Goal: Use online tool/utility

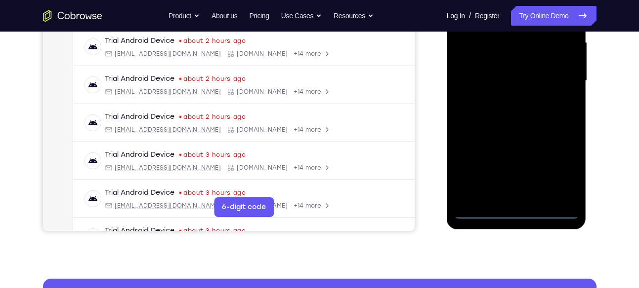
scroll to position [229, 0]
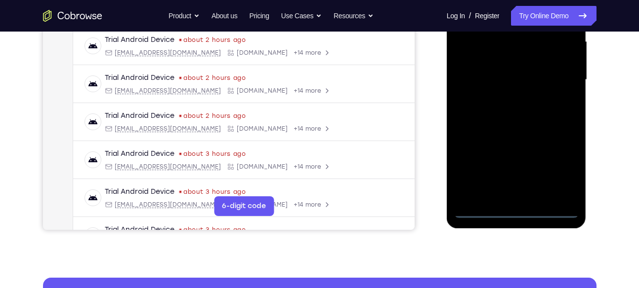
click at [518, 211] on div at bounding box center [516, 80] width 124 height 277
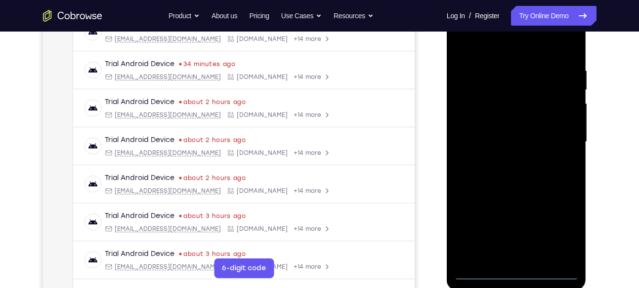
scroll to position [167, 0]
click at [557, 225] on div at bounding box center [516, 141] width 124 height 277
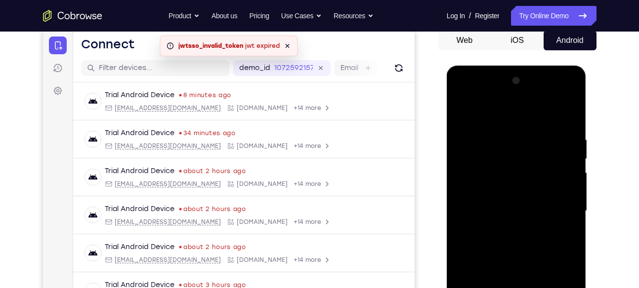
scroll to position [96, 0]
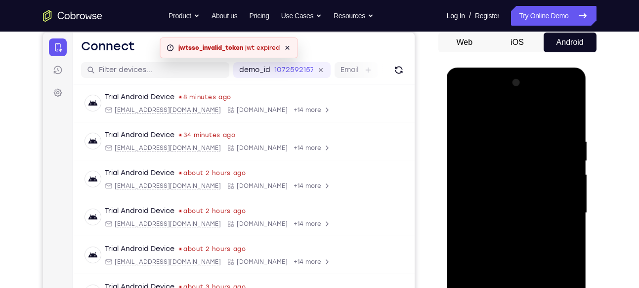
click at [487, 109] on div at bounding box center [516, 213] width 124 height 277
click at [557, 207] on div at bounding box center [516, 213] width 124 height 277
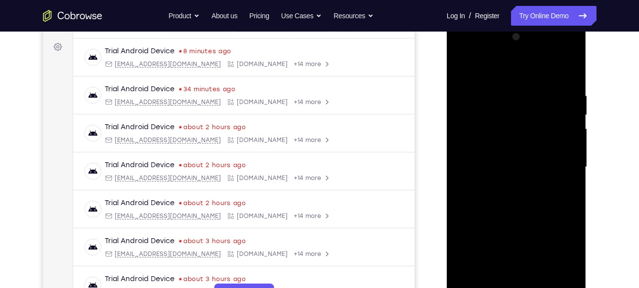
scroll to position [142, 0]
click at [503, 183] on div at bounding box center [516, 167] width 124 height 277
click at [514, 156] on div at bounding box center [516, 167] width 124 height 277
click at [486, 165] on div at bounding box center [516, 167] width 124 height 277
click at [488, 201] on div at bounding box center [516, 167] width 124 height 277
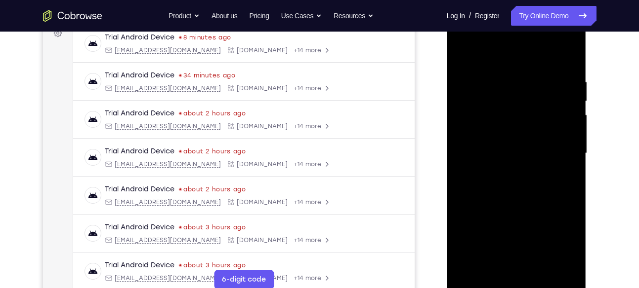
scroll to position [156, 0]
click at [538, 153] on div at bounding box center [516, 153] width 124 height 277
click at [520, 186] on div at bounding box center [516, 153] width 124 height 277
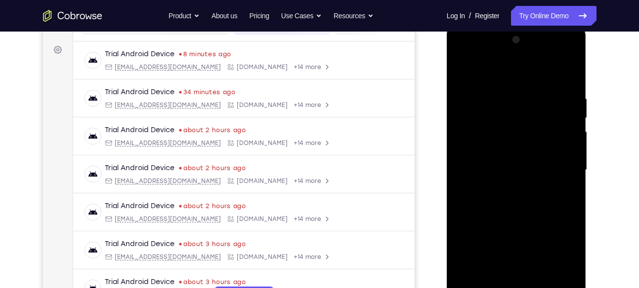
scroll to position [138, 0]
click at [504, 96] on div at bounding box center [516, 171] width 124 height 277
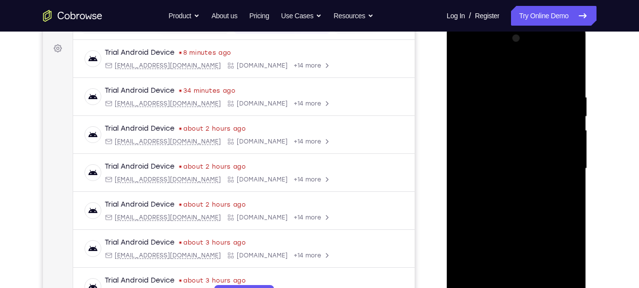
click at [564, 73] on div at bounding box center [516, 169] width 124 height 277
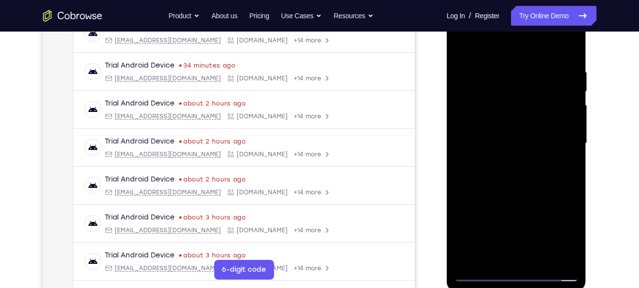
scroll to position [167, 0]
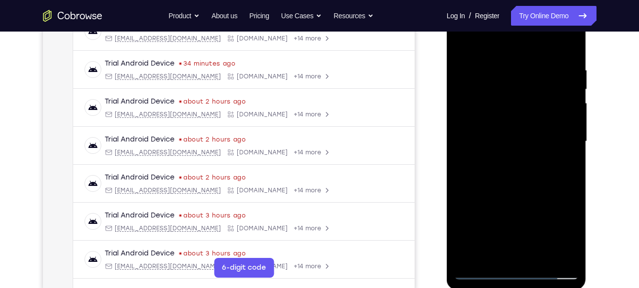
click at [569, 112] on div at bounding box center [516, 141] width 124 height 277
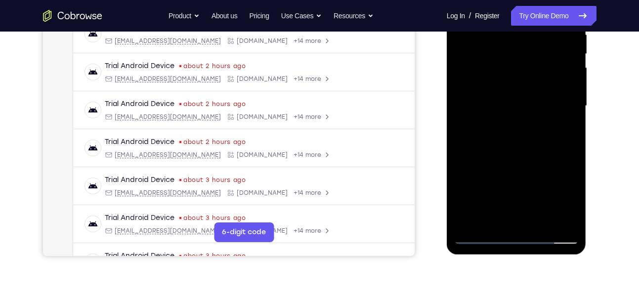
scroll to position [189, 0]
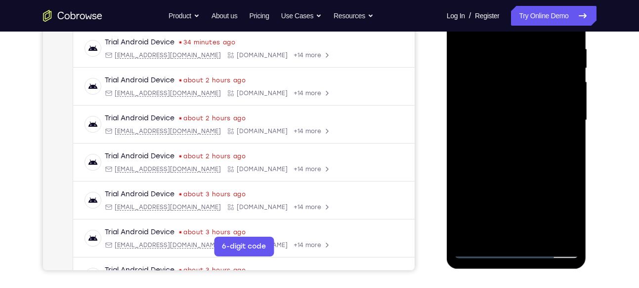
drag, startPoint x: 494, startPoint y: 102, endPoint x: 561, endPoint y: 105, distance: 66.8
click at [561, 105] on div at bounding box center [516, 120] width 124 height 277
drag, startPoint x: 530, startPoint y: 95, endPoint x: 532, endPoint y: 71, distance: 24.8
click at [532, 71] on div at bounding box center [516, 120] width 124 height 277
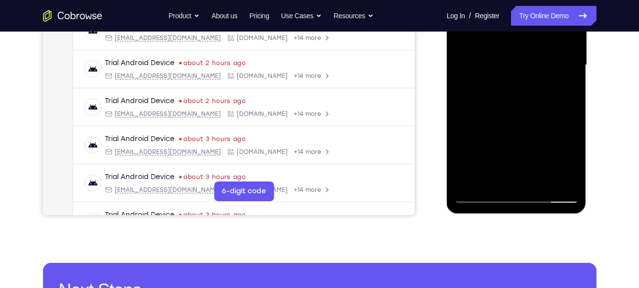
scroll to position [245, 0]
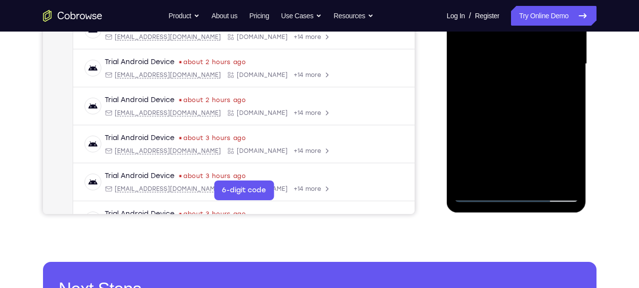
click at [535, 109] on div at bounding box center [516, 64] width 124 height 277
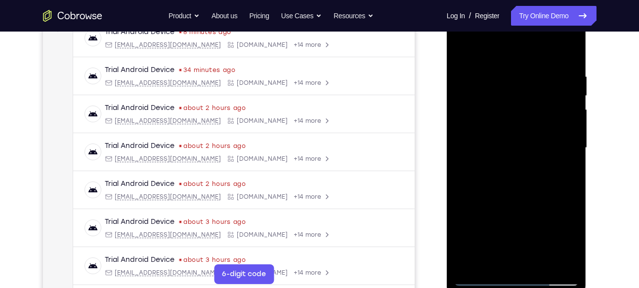
scroll to position [178, 0]
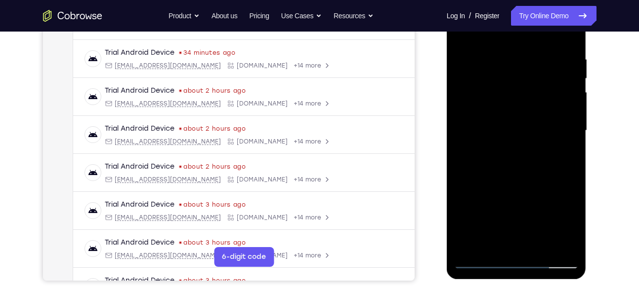
drag, startPoint x: 535, startPoint y: 120, endPoint x: 577, endPoint y: 109, distance: 43.3
click at [577, 109] on div at bounding box center [516, 131] width 124 height 277
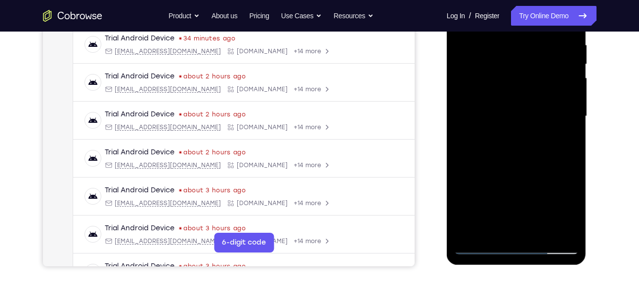
scroll to position [192, 0]
drag, startPoint x: 542, startPoint y: 84, endPoint x: 589, endPoint y: 91, distance: 48.0
click at [587, 91] on html "Online web based iOS Simulators and Android Emulators. Run iPhone, iPad, Mobile…" at bounding box center [517, 119] width 141 height 296
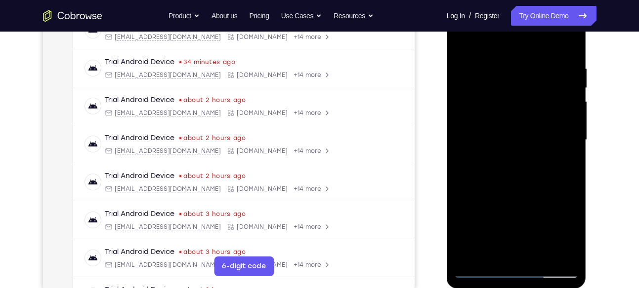
scroll to position [168, 0]
drag, startPoint x: 547, startPoint y: 115, endPoint x: 603, endPoint y: 86, distance: 62.7
click at [587, 86] on html "Online web based iOS Simulators and Android Emulators. Run iPhone, iPad, Mobile…" at bounding box center [517, 143] width 141 height 296
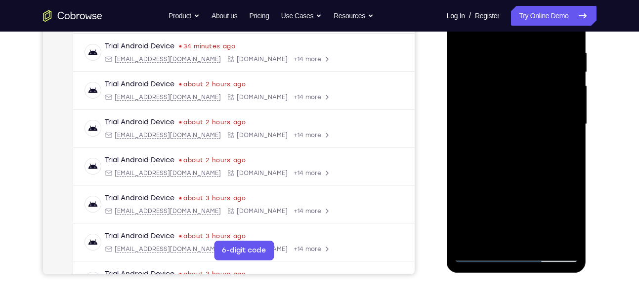
scroll to position [185, 0]
click at [570, 79] on div at bounding box center [516, 124] width 124 height 277
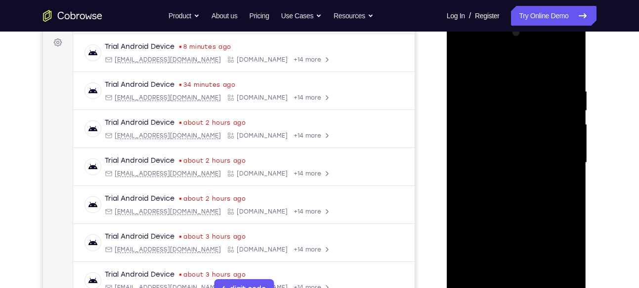
scroll to position [156, 0]
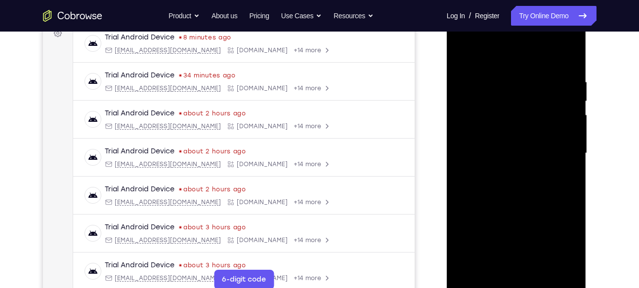
drag, startPoint x: 570, startPoint y: 108, endPoint x: 470, endPoint y: 85, distance: 102.5
click at [470, 85] on div at bounding box center [516, 153] width 124 height 277
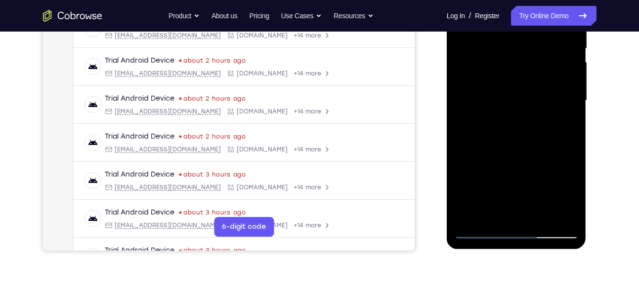
scroll to position [211, 0]
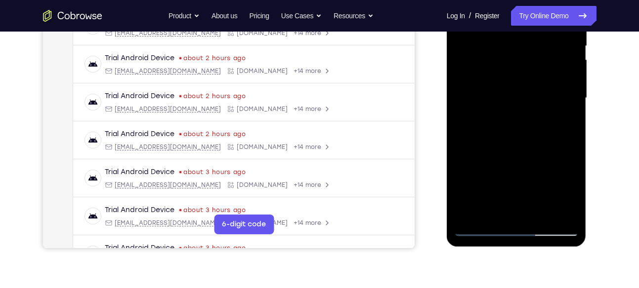
click at [491, 82] on div at bounding box center [516, 98] width 124 height 277
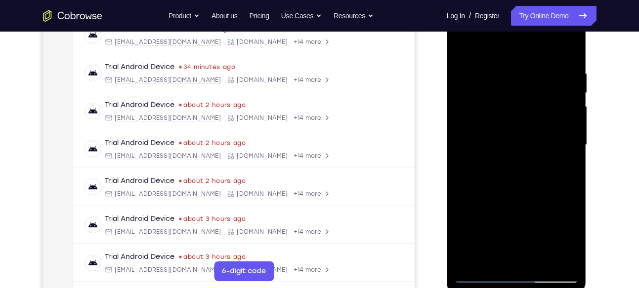
scroll to position [164, 0]
click at [545, 95] on div at bounding box center [516, 145] width 124 height 277
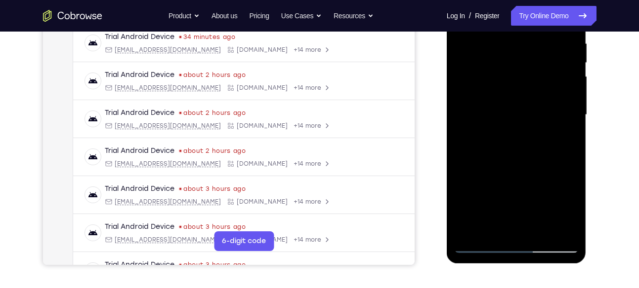
scroll to position [193, 0]
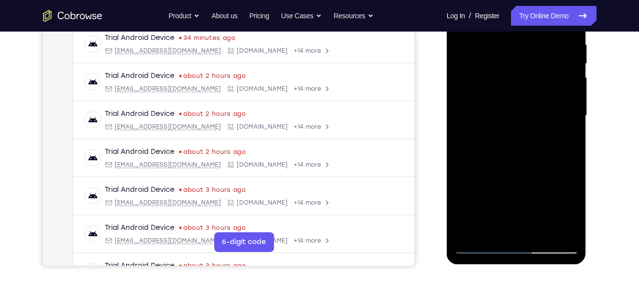
click at [563, 114] on div at bounding box center [516, 116] width 124 height 277
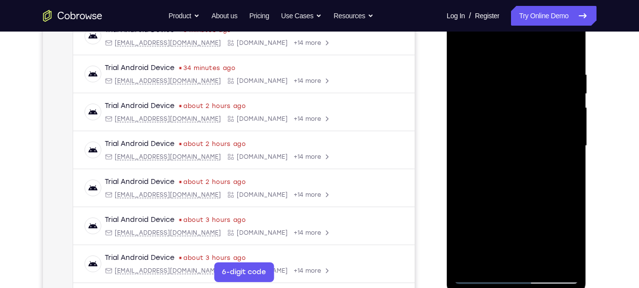
scroll to position [165, 0]
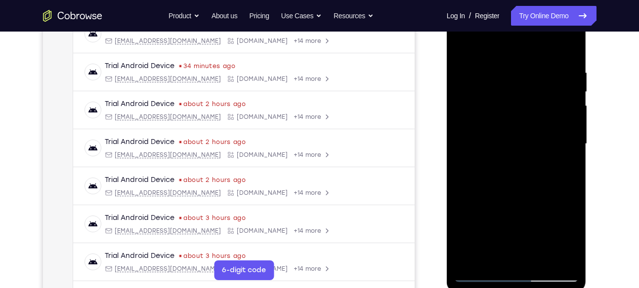
click at [563, 114] on div at bounding box center [516, 144] width 124 height 277
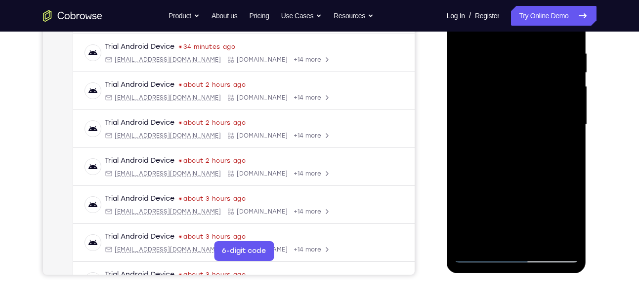
scroll to position [175, 0]
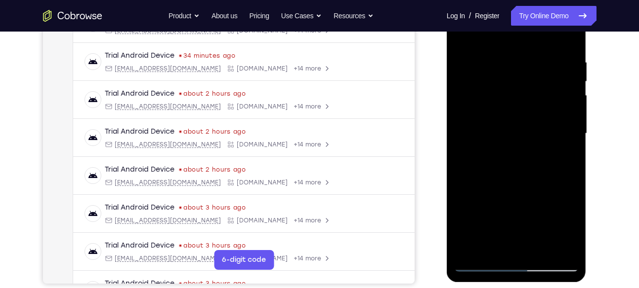
click at [570, 115] on div at bounding box center [516, 134] width 124 height 277
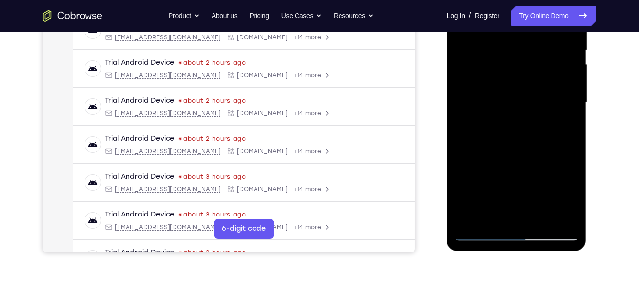
scroll to position [206, 0]
click at [562, 100] on div at bounding box center [516, 103] width 124 height 277
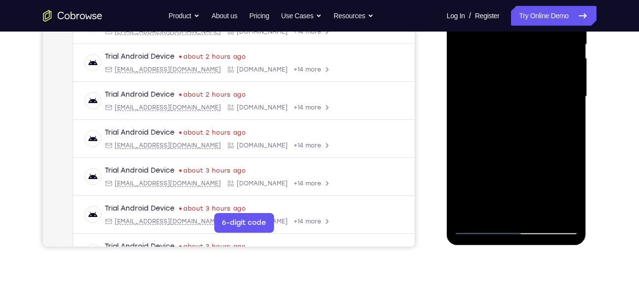
scroll to position [210, 0]
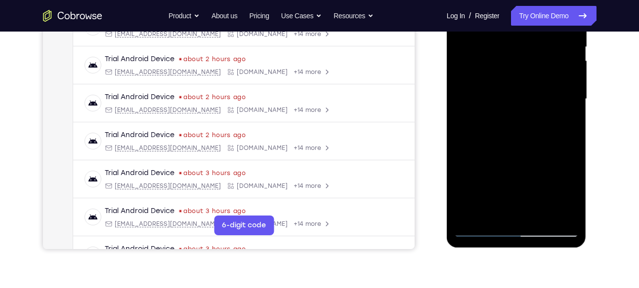
click at [570, 102] on div at bounding box center [516, 99] width 124 height 277
click at [568, 91] on div at bounding box center [516, 99] width 124 height 277
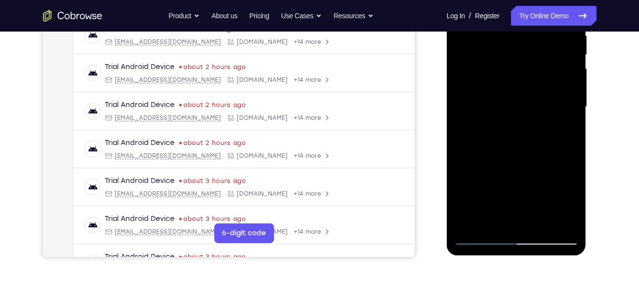
scroll to position [202, 0]
click at [568, 91] on div at bounding box center [516, 107] width 124 height 277
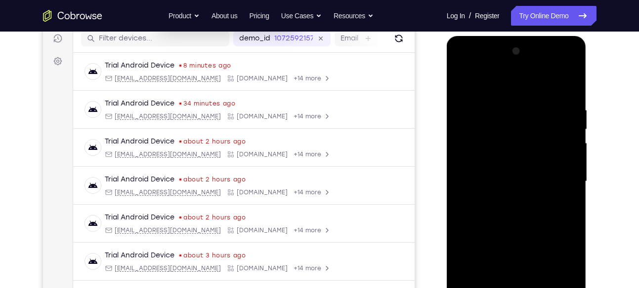
scroll to position [126, 0]
click at [569, 114] on div at bounding box center [516, 182] width 124 height 277
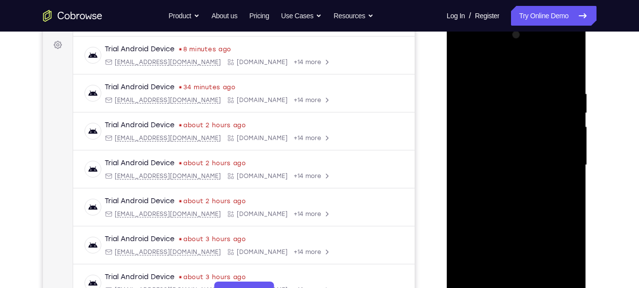
scroll to position [152, 0]
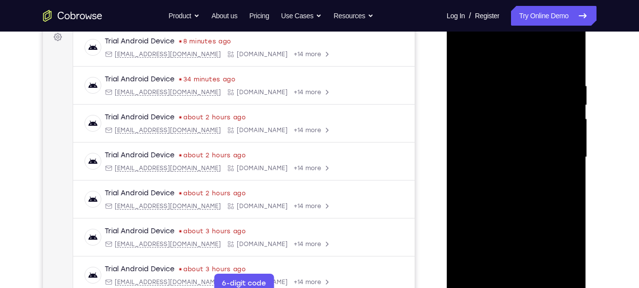
drag, startPoint x: 563, startPoint y: 126, endPoint x: 478, endPoint y: 131, distance: 84.6
click at [478, 131] on div at bounding box center [516, 157] width 124 height 277
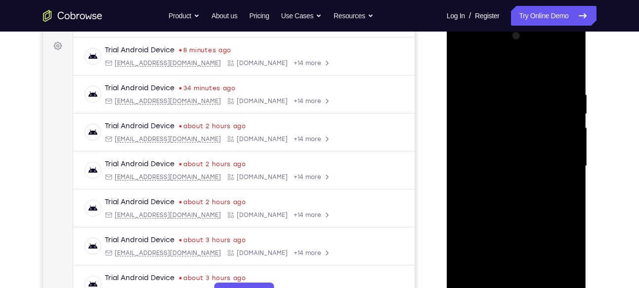
scroll to position [137, 0]
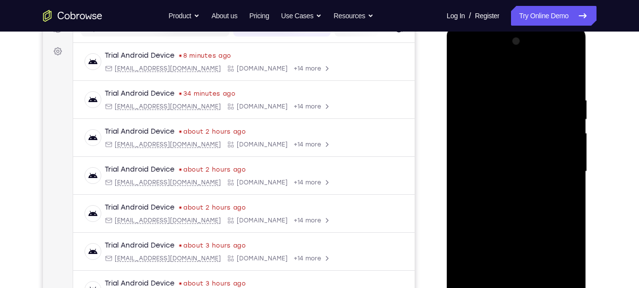
click at [568, 78] on div at bounding box center [516, 172] width 124 height 277
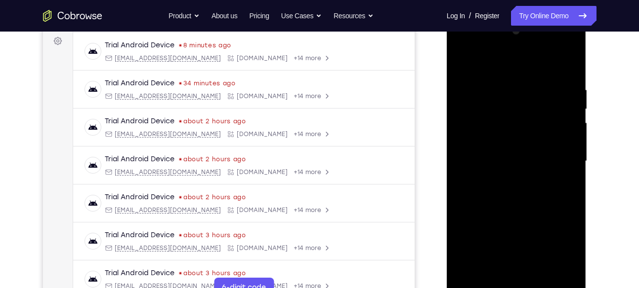
scroll to position [140, 0]
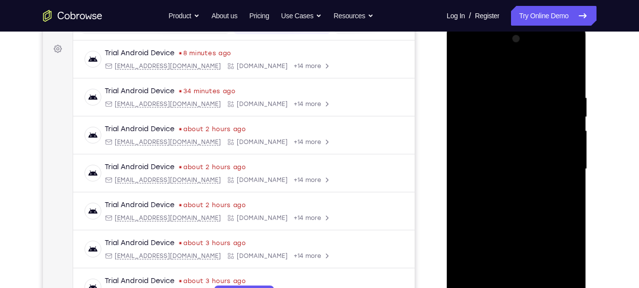
click at [533, 84] on div at bounding box center [516, 169] width 124 height 277
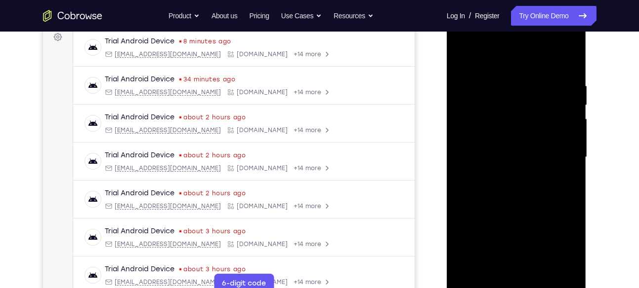
scroll to position [150, 0]
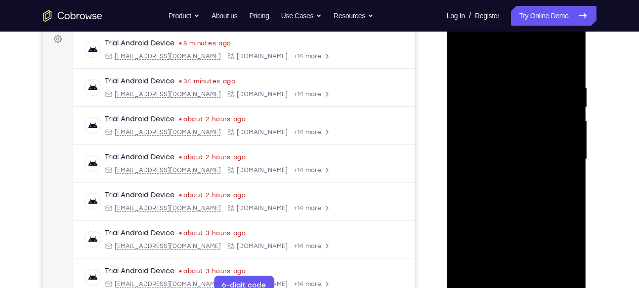
click at [567, 60] on div at bounding box center [516, 159] width 124 height 277
drag, startPoint x: 528, startPoint y: 185, endPoint x: 534, endPoint y: 49, distance: 136.0
click at [534, 49] on div at bounding box center [516, 159] width 124 height 277
drag, startPoint x: 529, startPoint y: 218, endPoint x: 537, endPoint y: 77, distance: 141.6
click at [537, 77] on div at bounding box center [516, 159] width 124 height 277
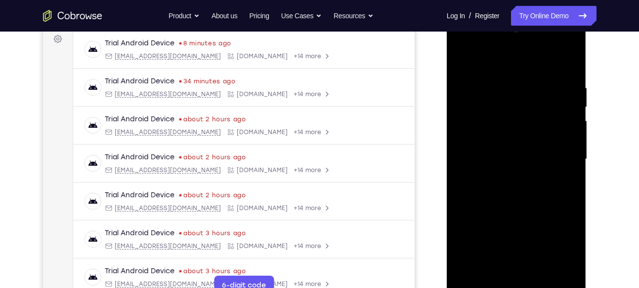
drag, startPoint x: 517, startPoint y: 194, endPoint x: 534, endPoint y: 86, distance: 108.5
click at [534, 86] on div at bounding box center [516, 159] width 124 height 277
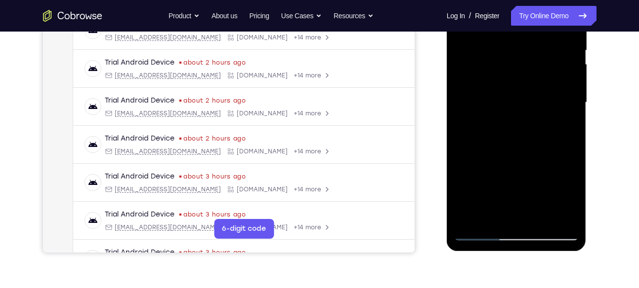
scroll to position [207, 0]
drag, startPoint x: 540, startPoint y: 97, endPoint x: 541, endPoint y: 67, distance: 30.2
click at [541, 67] on div at bounding box center [516, 102] width 124 height 277
click at [541, 216] on div at bounding box center [516, 102] width 124 height 277
click at [499, 157] on div at bounding box center [516, 102] width 124 height 277
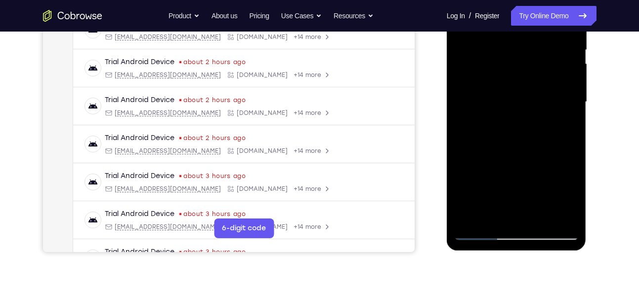
click at [520, 88] on div at bounding box center [516, 102] width 124 height 277
drag, startPoint x: 533, startPoint y: 115, endPoint x: 536, endPoint y: 98, distance: 17.6
click at [536, 98] on div at bounding box center [516, 102] width 124 height 277
click at [495, 214] on div at bounding box center [516, 102] width 124 height 277
drag, startPoint x: 554, startPoint y: 77, endPoint x: 547, endPoint y: 57, distance: 20.8
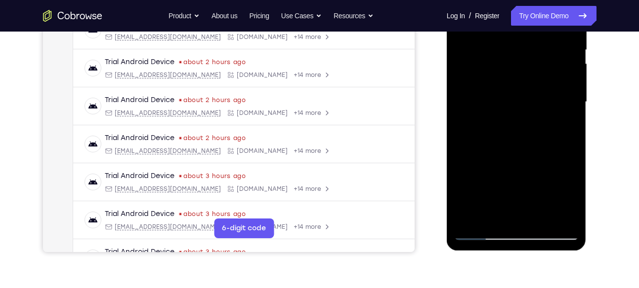
click at [547, 57] on div at bounding box center [516, 102] width 124 height 277
click at [498, 128] on div at bounding box center [516, 102] width 124 height 277
click at [573, 199] on div at bounding box center [516, 102] width 124 height 277
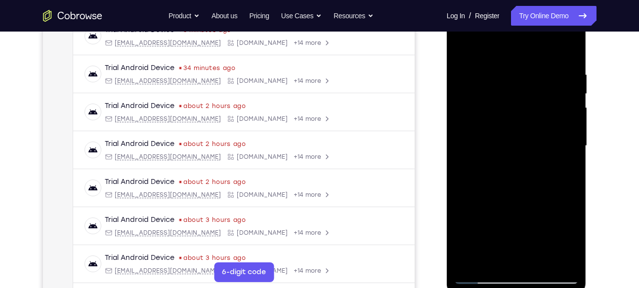
scroll to position [162, 0]
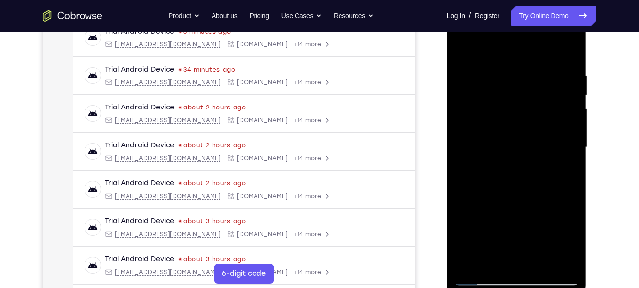
click at [461, 51] on div at bounding box center [516, 147] width 124 height 277
click at [463, 46] on div at bounding box center [516, 147] width 124 height 277
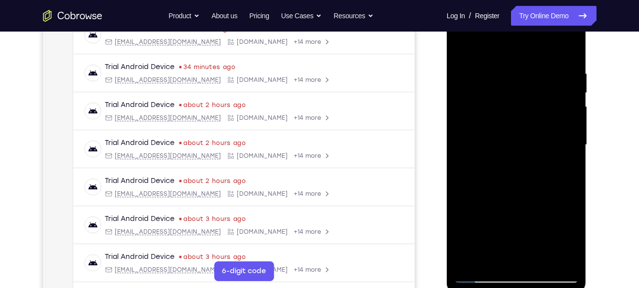
scroll to position [165, 0]
drag, startPoint x: 510, startPoint y: 168, endPoint x: 534, endPoint y: 27, distance: 143.3
click at [534, 27] on div at bounding box center [516, 144] width 124 height 277
drag, startPoint x: 508, startPoint y: 208, endPoint x: 533, endPoint y: 15, distance: 194.8
click at [533, 15] on div at bounding box center [516, 144] width 124 height 277
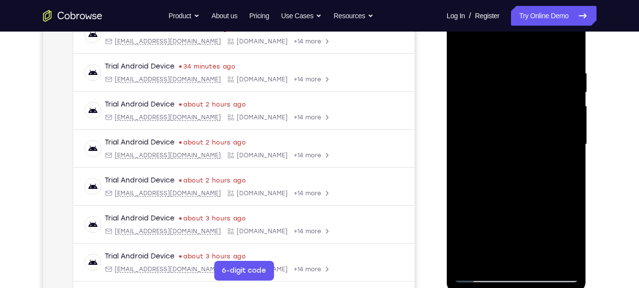
drag, startPoint x: 511, startPoint y: 161, endPoint x: 530, endPoint y: 80, distance: 83.2
click at [530, 80] on div at bounding box center [516, 144] width 124 height 277
click at [459, 205] on div at bounding box center [516, 144] width 124 height 277
drag, startPoint x: 515, startPoint y: 182, endPoint x: 521, endPoint y: 81, distance: 101.4
click at [521, 81] on div at bounding box center [516, 144] width 124 height 277
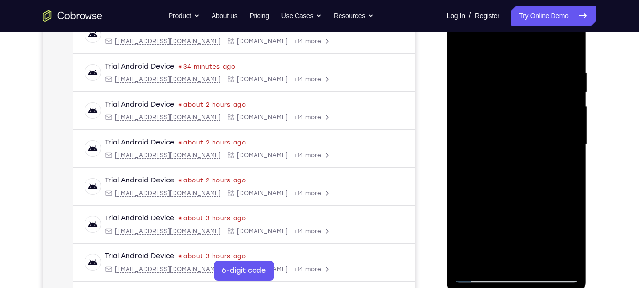
drag, startPoint x: 508, startPoint y: 203, endPoint x: 529, endPoint y: 50, distance: 153.6
click at [529, 50] on div at bounding box center [516, 144] width 124 height 277
drag, startPoint x: 521, startPoint y: 210, endPoint x: 524, endPoint y: 186, distance: 23.9
click at [524, 186] on div at bounding box center [516, 144] width 124 height 277
drag, startPoint x: 535, startPoint y: 188, endPoint x: 535, endPoint y: 202, distance: 13.8
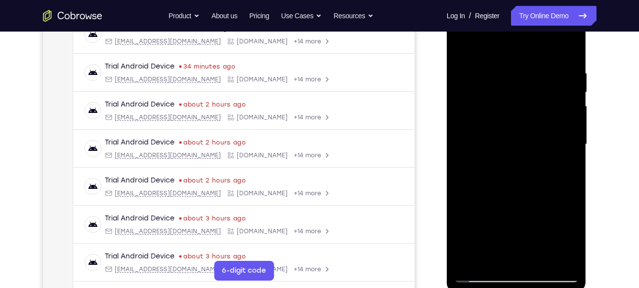
click at [535, 202] on div at bounding box center [516, 144] width 124 height 277
drag, startPoint x: 539, startPoint y: 134, endPoint x: 539, endPoint y: 141, distance: 6.9
click at [539, 141] on div at bounding box center [516, 144] width 124 height 277
drag, startPoint x: 532, startPoint y: 141, endPoint x: 538, endPoint y: 97, distance: 43.9
click at [538, 97] on div at bounding box center [516, 144] width 124 height 277
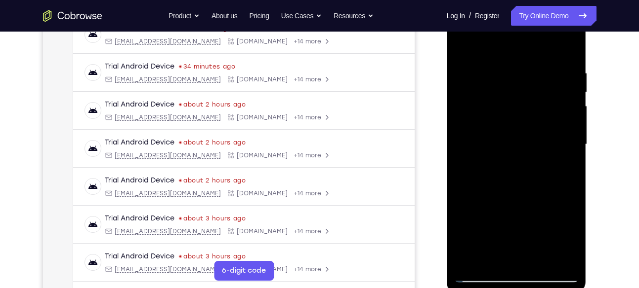
drag, startPoint x: 522, startPoint y: 221, endPoint x: 529, endPoint y: 125, distance: 96.5
click at [529, 125] on div at bounding box center [516, 144] width 124 height 277
drag, startPoint x: 518, startPoint y: 195, endPoint x: 535, endPoint y: 90, distance: 106.6
click at [535, 90] on div at bounding box center [516, 144] width 124 height 277
drag, startPoint x: 526, startPoint y: 185, endPoint x: 538, endPoint y: 75, distance: 110.9
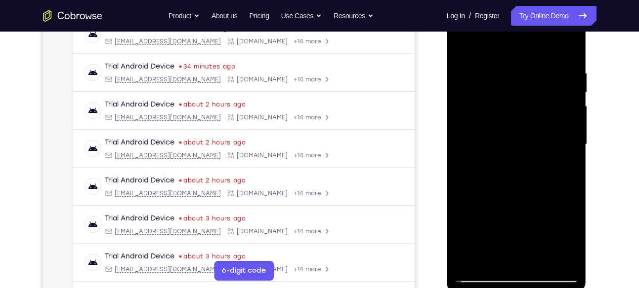
click at [538, 75] on div at bounding box center [516, 144] width 124 height 277
drag, startPoint x: 523, startPoint y: 190, endPoint x: 539, endPoint y: 57, distance: 134.4
click at [539, 57] on div at bounding box center [516, 144] width 124 height 277
drag, startPoint x: 520, startPoint y: 192, endPoint x: 534, endPoint y: 97, distance: 96.4
click at [534, 97] on div at bounding box center [516, 144] width 124 height 277
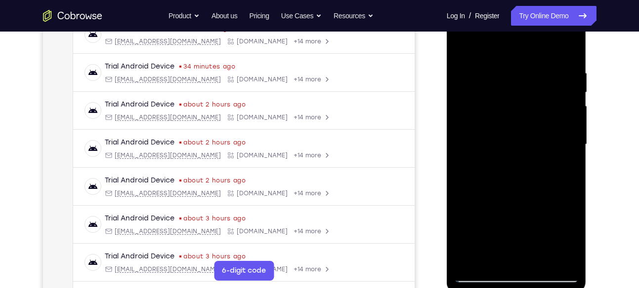
drag, startPoint x: 525, startPoint y: 177, endPoint x: 525, endPoint y: 209, distance: 32.6
click at [525, 209] on div at bounding box center [516, 144] width 124 height 277
drag, startPoint x: 546, startPoint y: 190, endPoint x: 546, endPoint y: 170, distance: 19.8
click at [546, 170] on div at bounding box center [516, 144] width 124 height 277
click at [572, 160] on div at bounding box center [516, 144] width 124 height 277
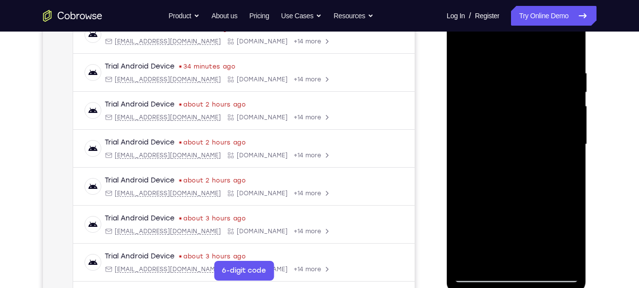
drag, startPoint x: 546, startPoint y: 166, endPoint x: 546, endPoint y: 157, distance: 9.4
click at [546, 157] on div at bounding box center [516, 144] width 124 height 277
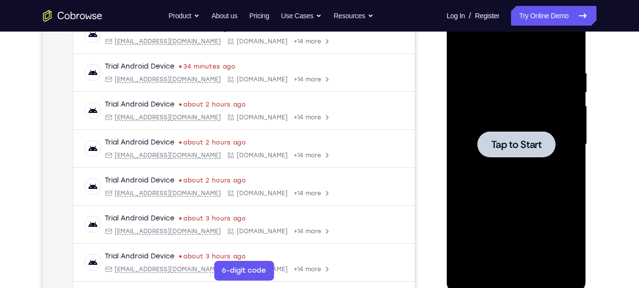
click at [527, 170] on div at bounding box center [516, 144] width 124 height 277
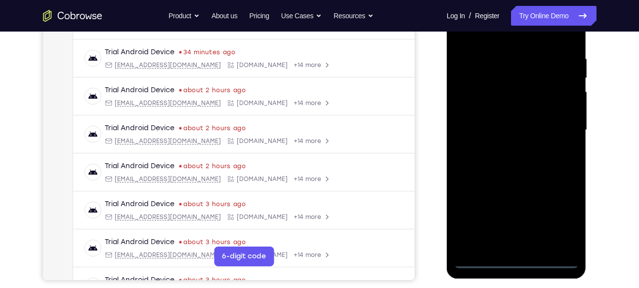
scroll to position [179, 0]
click at [511, 255] on div at bounding box center [516, 130] width 124 height 277
click at [522, 261] on div at bounding box center [516, 130] width 124 height 277
click at [564, 210] on div at bounding box center [516, 130] width 124 height 277
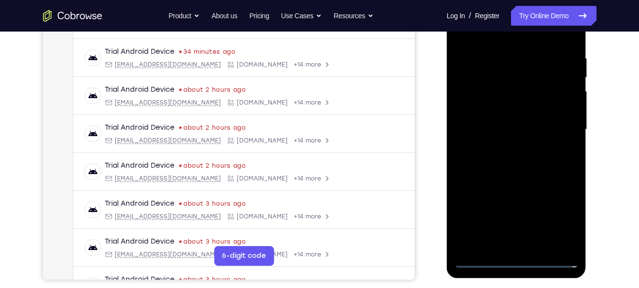
scroll to position [154, 0]
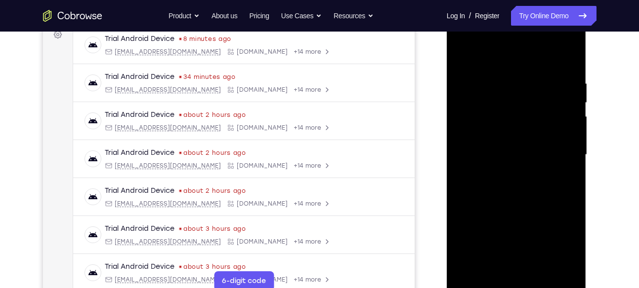
click at [493, 57] on div at bounding box center [516, 155] width 124 height 277
click at [560, 157] on div at bounding box center [516, 155] width 124 height 277
click at [505, 172] on div at bounding box center [516, 155] width 124 height 277
click at [500, 146] on div at bounding box center [516, 155] width 124 height 277
click at [483, 156] on div at bounding box center [516, 155] width 124 height 277
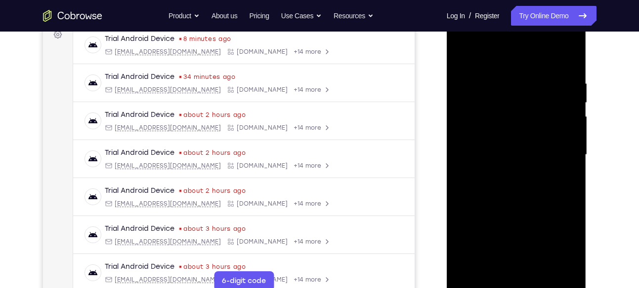
click at [534, 200] on div at bounding box center [516, 155] width 124 height 277
drag, startPoint x: 535, startPoint y: 210, endPoint x: 535, endPoint y: 164, distance: 46.4
click at [535, 164] on div at bounding box center [516, 155] width 124 height 277
drag, startPoint x: 535, startPoint y: 187, endPoint x: 536, endPoint y: 138, distance: 49.4
click at [536, 138] on div at bounding box center [516, 155] width 124 height 277
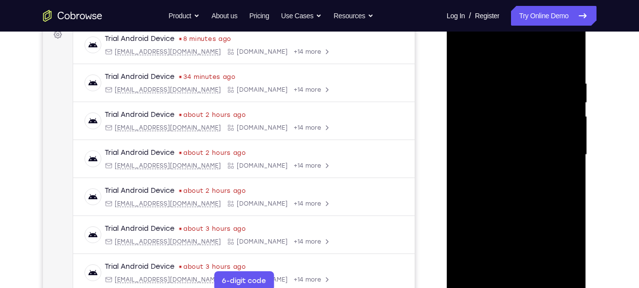
drag, startPoint x: 522, startPoint y: 143, endPoint x: 522, endPoint y: 108, distance: 35.1
click at [522, 108] on div at bounding box center [516, 155] width 124 height 277
drag, startPoint x: 528, startPoint y: 192, endPoint x: 535, endPoint y: 81, distance: 111.9
click at [535, 81] on div at bounding box center [516, 155] width 124 height 277
drag, startPoint x: 534, startPoint y: 209, endPoint x: 534, endPoint y: 94, distance: 115.1
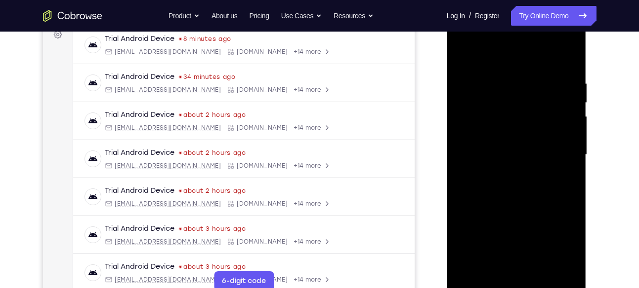
click at [534, 94] on div at bounding box center [516, 155] width 124 height 277
drag, startPoint x: 543, startPoint y: 221, endPoint x: 539, endPoint y: 122, distance: 98.9
click at [539, 122] on div at bounding box center [516, 155] width 124 height 277
drag, startPoint x: 533, startPoint y: 225, endPoint x: 531, endPoint y: 139, distance: 86.5
click at [531, 139] on div at bounding box center [516, 155] width 124 height 277
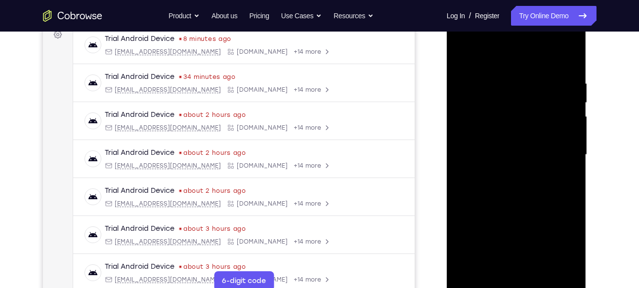
drag, startPoint x: 536, startPoint y: 229, endPoint x: 534, endPoint y: 109, distance: 119.6
click at [534, 109] on div at bounding box center [516, 155] width 124 height 277
drag, startPoint x: 524, startPoint y: 197, endPoint x: 525, endPoint y: 160, distance: 36.6
click at [525, 160] on div at bounding box center [516, 155] width 124 height 277
drag, startPoint x: 525, startPoint y: 208, endPoint x: 529, endPoint y: 132, distance: 76.2
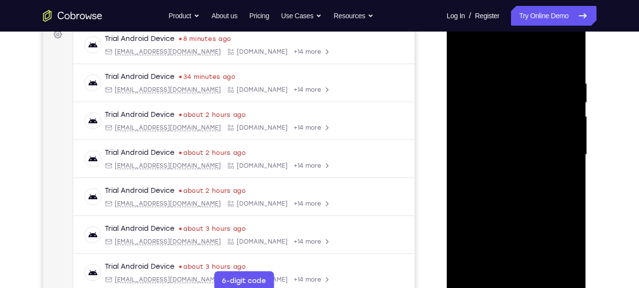
click at [529, 132] on div at bounding box center [516, 155] width 124 height 277
click at [567, 147] on div at bounding box center [516, 155] width 124 height 277
click at [569, 146] on div at bounding box center [516, 155] width 124 height 277
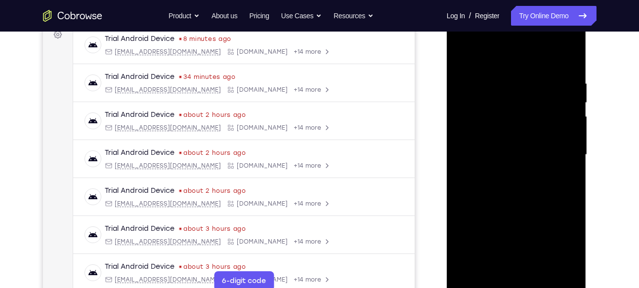
drag, startPoint x: 521, startPoint y: 196, endPoint x: 516, endPoint y: 87, distance: 108.3
click at [516, 87] on div at bounding box center [516, 155] width 124 height 277
drag, startPoint x: 516, startPoint y: 207, endPoint x: 516, endPoint y: 32, distance: 175.4
click at [516, 32] on div at bounding box center [516, 155] width 124 height 277
drag, startPoint x: 516, startPoint y: 207, endPoint x: 519, endPoint y: 90, distance: 117.1
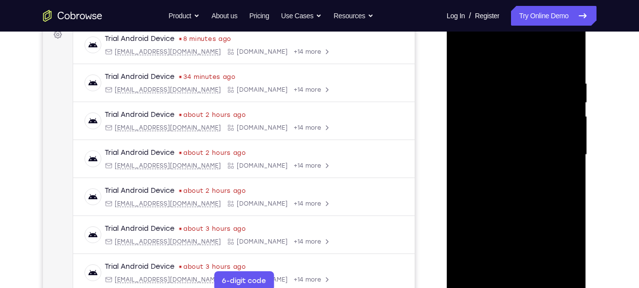
click at [519, 90] on div at bounding box center [516, 155] width 124 height 277
drag, startPoint x: 536, startPoint y: 194, endPoint x: 537, endPoint y: 170, distance: 23.2
click at [537, 170] on div at bounding box center [516, 155] width 124 height 277
click at [512, 241] on div at bounding box center [516, 155] width 124 height 277
drag, startPoint x: 529, startPoint y: 186, endPoint x: 531, endPoint y: 132, distance: 54.4
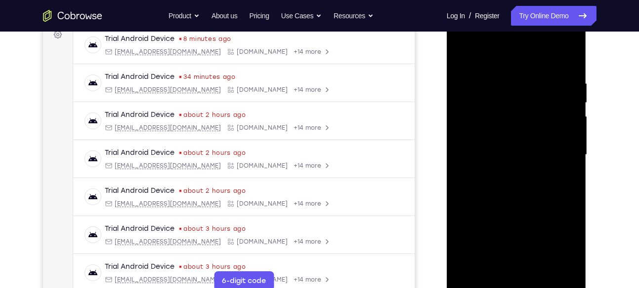
click at [531, 132] on div at bounding box center [516, 155] width 124 height 277
drag, startPoint x: 527, startPoint y: 225, endPoint x: 531, endPoint y: 176, distance: 48.6
click at [531, 176] on div at bounding box center [516, 155] width 124 height 277
drag, startPoint x: 533, startPoint y: 208, endPoint x: 532, endPoint y: 177, distance: 31.1
click at [532, 177] on div at bounding box center [516, 155] width 124 height 277
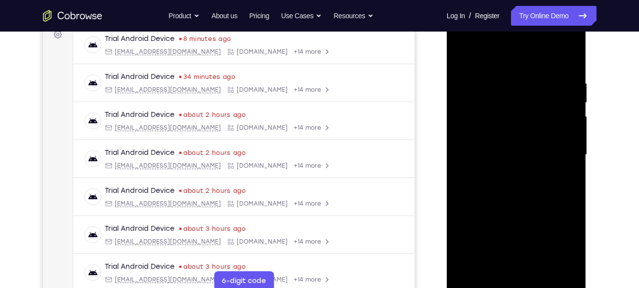
drag, startPoint x: 545, startPoint y: 175, endPoint x: 545, endPoint y: 155, distance: 20.7
click at [545, 155] on div at bounding box center [516, 155] width 124 height 277
drag, startPoint x: 536, startPoint y: 172, endPoint x: 537, endPoint y: 142, distance: 30.2
click at [537, 142] on div at bounding box center [516, 155] width 124 height 277
drag, startPoint x: 529, startPoint y: 176, endPoint x: 532, endPoint y: 145, distance: 31.8
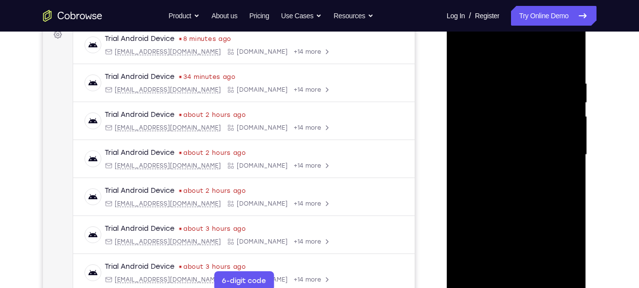
click at [532, 145] on div at bounding box center [516, 155] width 124 height 277
drag, startPoint x: 529, startPoint y: 161, endPoint x: 528, endPoint y: 115, distance: 46.4
click at [528, 115] on div at bounding box center [516, 155] width 124 height 277
drag, startPoint x: 536, startPoint y: 195, endPoint x: 536, endPoint y: 152, distance: 42.5
click at [536, 152] on div at bounding box center [516, 155] width 124 height 277
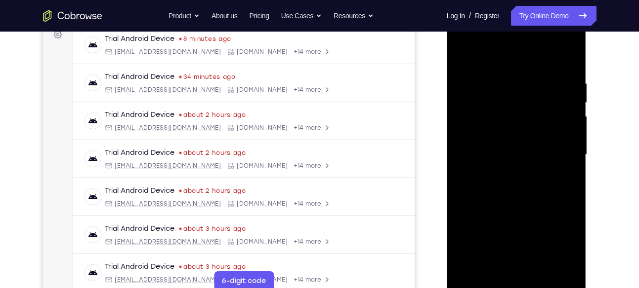
drag, startPoint x: 536, startPoint y: 152, endPoint x: 547, endPoint y: 97, distance: 56.4
click at [547, 97] on div at bounding box center [516, 155] width 124 height 277
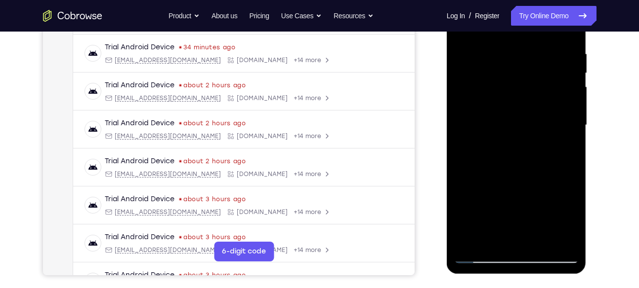
drag, startPoint x: 563, startPoint y: 160, endPoint x: 563, endPoint y: 154, distance: 6.4
click at [563, 154] on div at bounding box center [516, 125] width 124 height 277
click at [570, 145] on div at bounding box center [516, 125] width 124 height 277
click at [570, 138] on div at bounding box center [516, 125] width 124 height 277
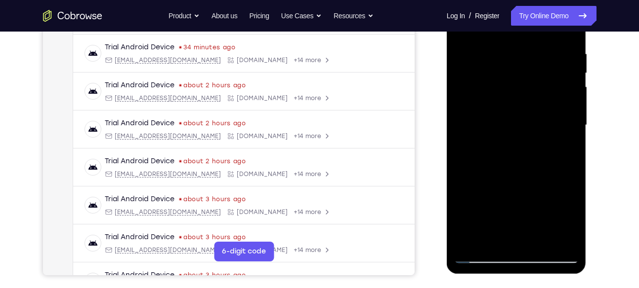
click at [570, 138] on div at bounding box center [516, 125] width 124 height 277
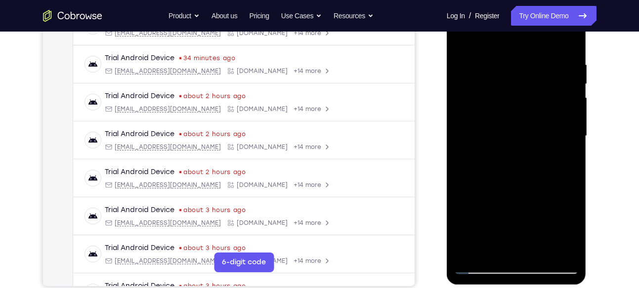
click at [571, 150] on div at bounding box center [516, 136] width 124 height 277
drag, startPoint x: 539, startPoint y: 206, endPoint x: 561, endPoint y: 79, distance: 128.7
click at [561, 79] on div at bounding box center [516, 136] width 124 height 277
drag, startPoint x: 523, startPoint y: 200, endPoint x: 540, endPoint y: 92, distance: 109.5
click at [540, 92] on div at bounding box center [516, 136] width 124 height 277
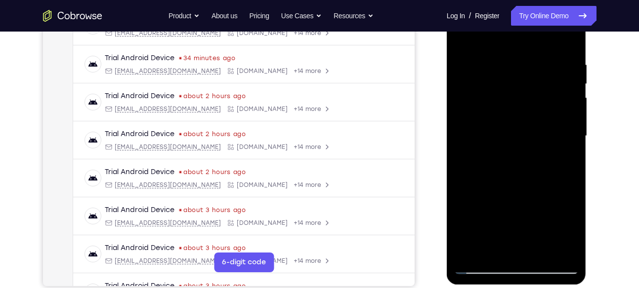
drag, startPoint x: 521, startPoint y: 182, endPoint x: 531, endPoint y: 114, distance: 68.4
click at [531, 114] on div at bounding box center [516, 136] width 124 height 277
drag, startPoint x: 537, startPoint y: 196, endPoint x: 542, endPoint y: 107, distance: 88.6
click at [542, 107] on div at bounding box center [516, 136] width 124 height 277
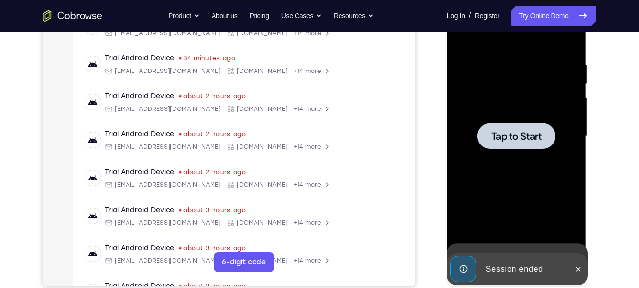
drag, startPoint x: 532, startPoint y: 198, endPoint x: 537, endPoint y: 145, distance: 53.2
click at [537, 145] on div "Tap to Start" at bounding box center [516, 136] width 124 height 277
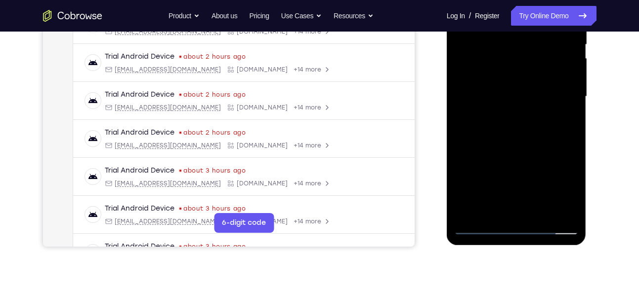
scroll to position [242, 0]
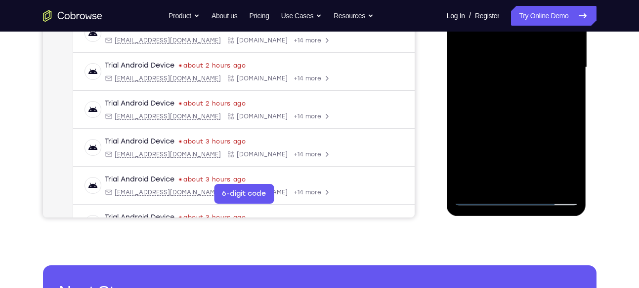
click at [518, 198] on div at bounding box center [516, 67] width 124 height 277
click at [561, 156] on div at bounding box center [516, 67] width 124 height 277
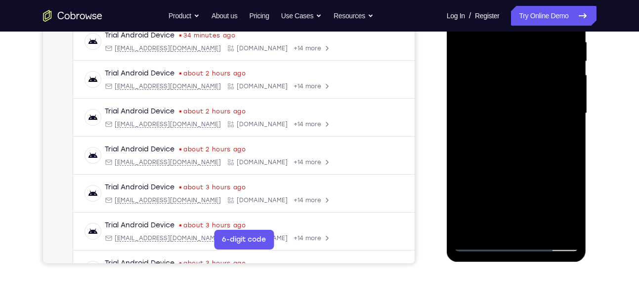
scroll to position [166, 0]
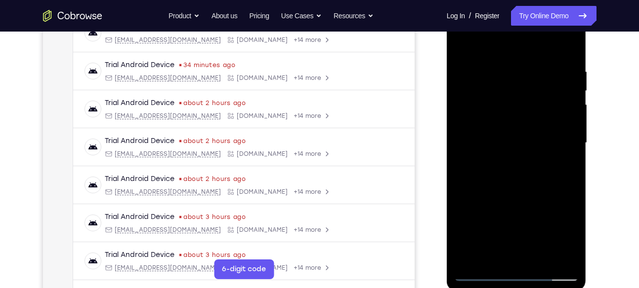
click at [482, 41] on div at bounding box center [516, 143] width 124 height 277
click at [553, 139] on div at bounding box center [516, 143] width 124 height 277
click at [505, 162] on div at bounding box center [516, 143] width 124 height 277
click at [510, 131] on div at bounding box center [516, 143] width 124 height 277
click at [504, 137] on div at bounding box center [516, 143] width 124 height 277
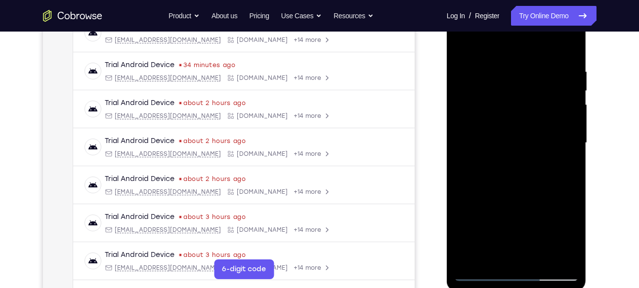
click at [503, 143] on div at bounding box center [516, 143] width 124 height 277
click at [509, 173] on div at bounding box center [516, 143] width 124 height 277
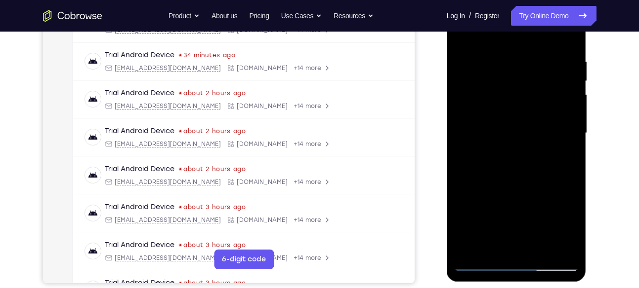
scroll to position [177, 0]
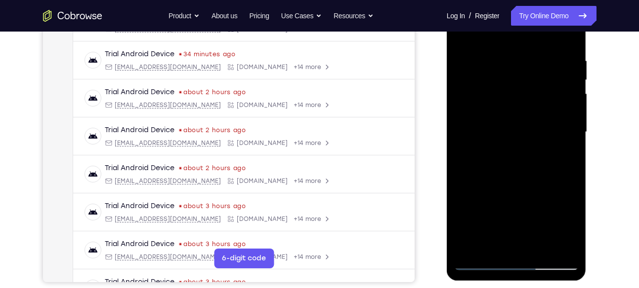
click at [508, 112] on div at bounding box center [516, 132] width 124 height 277
click at [508, 114] on div at bounding box center [516, 132] width 124 height 277
click at [508, 135] on div at bounding box center [516, 132] width 124 height 277
click at [500, 77] on div at bounding box center [516, 132] width 124 height 277
click at [505, 75] on div at bounding box center [516, 132] width 124 height 277
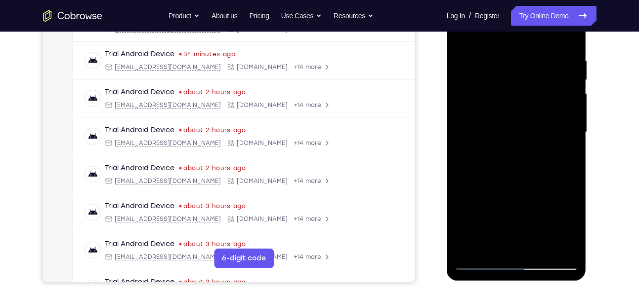
click at [505, 75] on div at bounding box center [516, 132] width 124 height 277
click at [567, 47] on div at bounding box center [516, 132] width 124 height 277
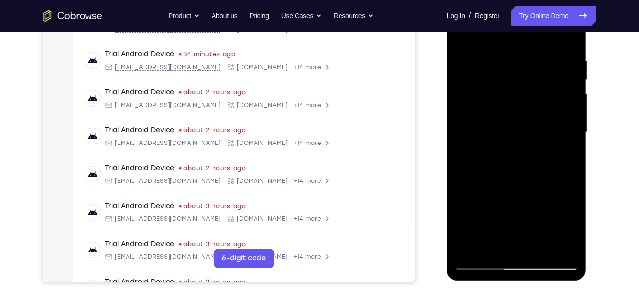
click at [539, 247] on div at bounding box center [516, 132] width 124 height 277
click at [502, 185] on div at bounding box center [516, 132] width 124 height 277
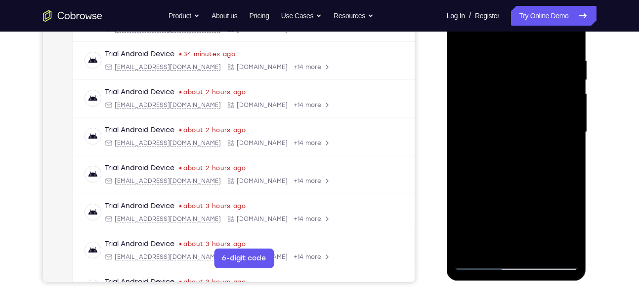
click at [502, 185] on div at bounding box center [516, 132] width 124 height 277
click at [460, 39] on div at bounding box center [516, 132] width 124 height 277
click at [512, 113] on div at bounding box center [516, 132] width 124 height 277
click at [507, 246] on div at bounding box center [516, 132] width 124 height 277
click at [566, 225] on div at bounding box center [516, 132] width 124 height 277
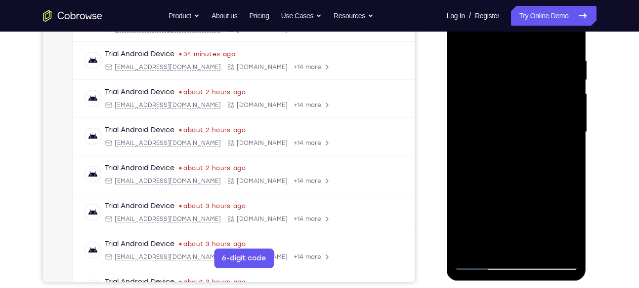
click at [566, 225] on div at bounding box center [516, 132] width 124 height 277
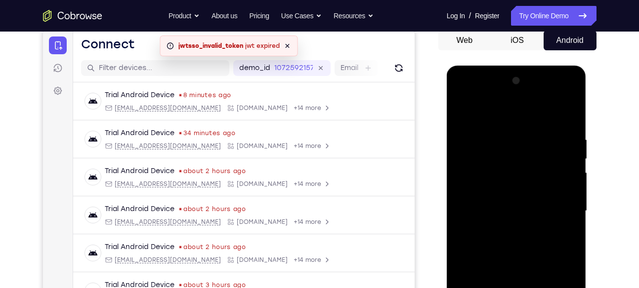
scroll to position [97, 0]
click at [458, 112] on div at bounding box center [516, 212] width 124 height 277
click at [504, 144] on div at bounding box center [516, 212] width 124 height 277
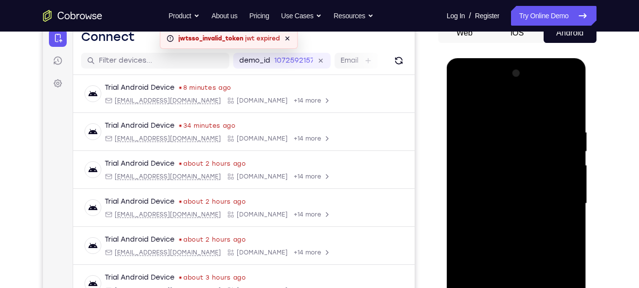
click at [543, 197] on div at bounding box center [516, 204] width 124 height 277
click at [563, 132] on div at bounding box center [516, 204] width 124 height 277
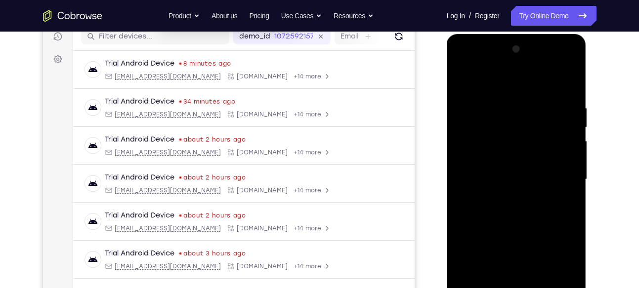
scroll to position [120, 0]
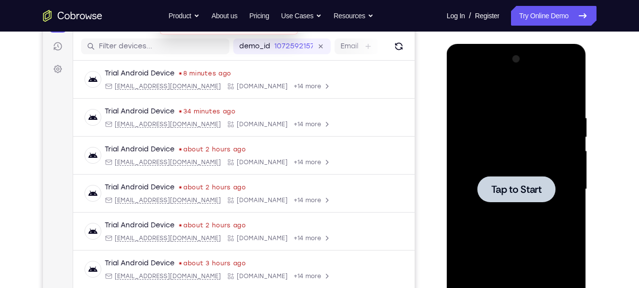
click at [510, 187] on span "Tap to Start" at bounding box center [516, 190] width 50 height 10
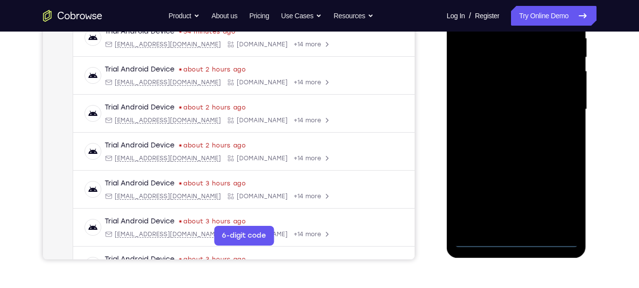
scroll to position [200, 0]
click at [515, 242] on div at bounding box center [516, 109] width 124 height 277
click at [555, 202] on div at bounding box center [516, 109] width 124 height 277
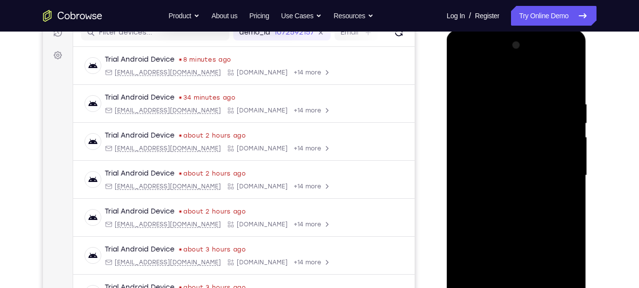
scroll to position [131, 0]
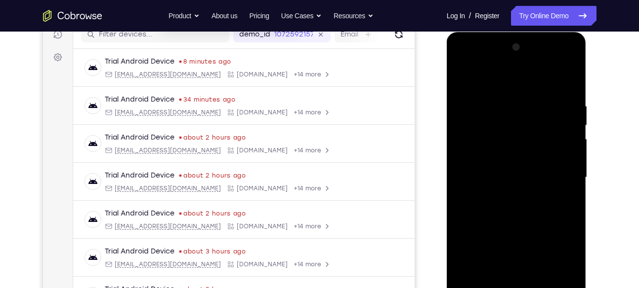
click at [476, 71] on div at bounding box center [516, 178] width 124 height 277
click at [559, 177] on div at bounding box center [516, 178] width 124 height 277
click at [501, 194] on div at bounding box center [516, 178] width 124 height 277
click at [499, 172] on div at bounding box center [516, 178] width 124 height 277
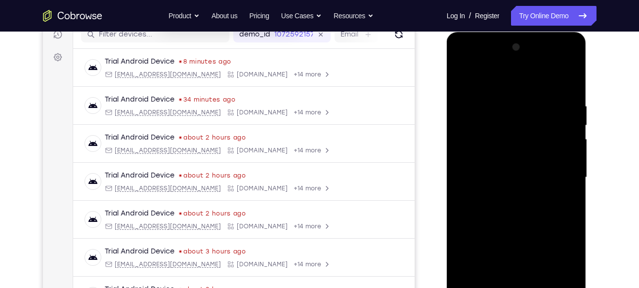
click at [489, 208] on div at bounding box center [516, 178] width 124 height 277
click at [490, 211] on div at bounding box center [516, 178] width 124 height 277
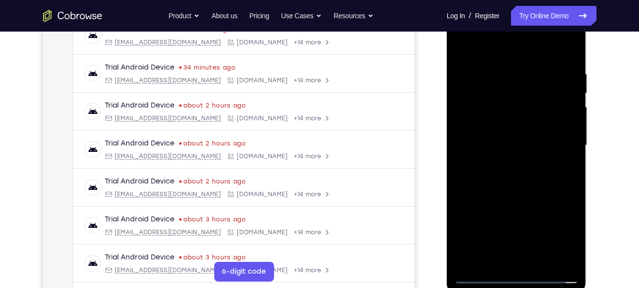
scroll to position [164, 0]
click at [562, 52] on div at bounding box center [516, 145] width 124 height 277
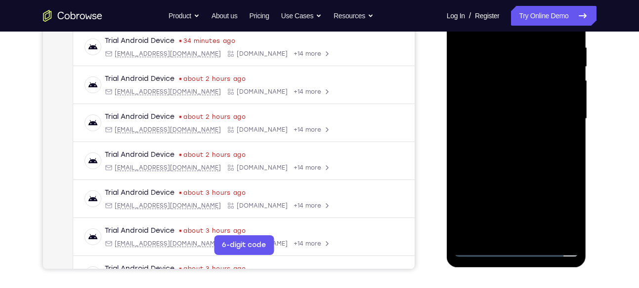
scroll to position [190, 0]
click at [476, 156] on div at bounding box center [516, 119] width 124 height 277
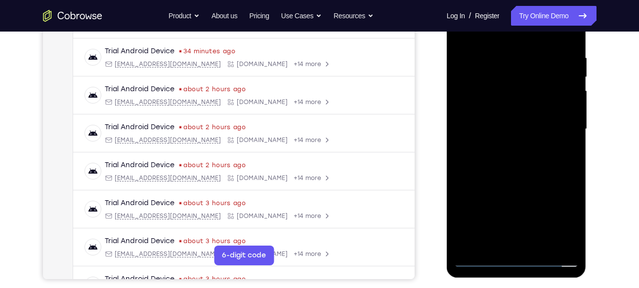
scroll to position [180, 0]
click at [533, 174] on div at bounding box center [516, 129] width 124 height 277
drag, startPoint x: 527, startPoint y: 182, endPoint x: 522, endPoint y: 106, distance: 75.7
click at [522, 106] on div at bounding box center [516, 129] width 124 height 277
drag, startPoint x: 532, startPoint y: 211, endPoint x: 537, endPoint y: 135, distance: 76.3
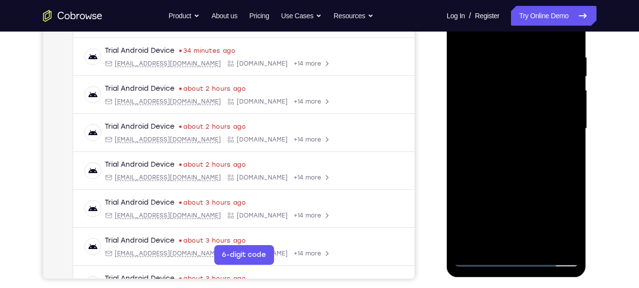
click at [537, 135] on div at bounding box center [516, 129] width 124 height 277
drag, startPoint x: 522, startPoint y: 198, endPoint x: 535, endPoint y: 71, distance: 128.1
click at [535, 71] on div at bounding box center [516, 129] width 124 height 277
drag, startPoint x: 523, startPoint y: 173, endPoint x: 514, endPoint y: 82, distance: 91.8
click at [514, 82] on div at bounding box center [516, 129] width 124 height 277
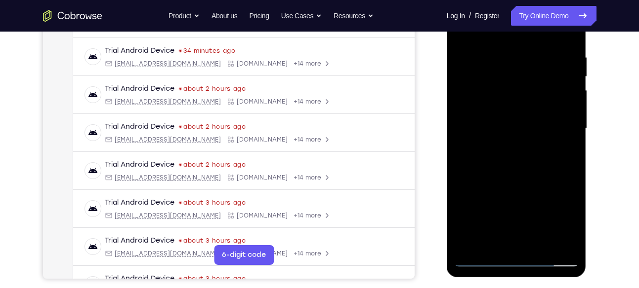
drag, startPoint x: 503, startPoint y: 212, endPoint x: 520, endPoint y: 81, distance: 132.9
click at [520, 81] on div at bounding box center [516, 129] width 124 height 277
drag, startPoint x: 521, startPoint y: 166, endPoint x: 532, endPoint y: 73, distance: 94.0
click at [532, 73] on div at bounding box center [516, 129] width 124 height 277
drag, startPoint x: 505, startPoint y: 212, endPoint x: 517, endPoint y: 51, distance: 161.5
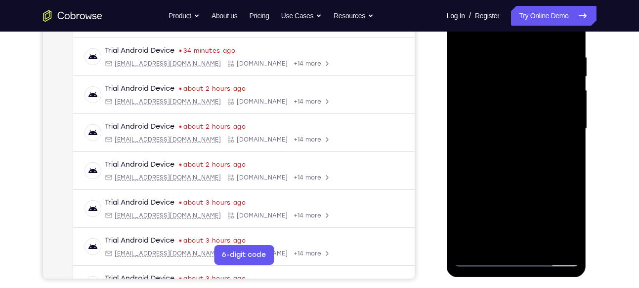
click at [517, 51] on div at bounding box center [516, 129] width 124 height 277
drag, startPoint x: 525, startPoint y: 167, endPoint x: 527, endPoint y: 144, distance: 23.3
click at [527, 144] on div at bounding box center [516, 129] width 124 height 277
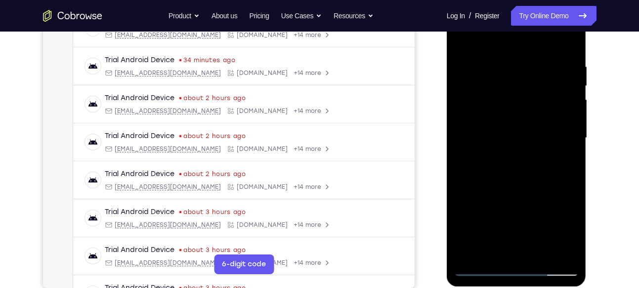
scroll to position [170, 0]
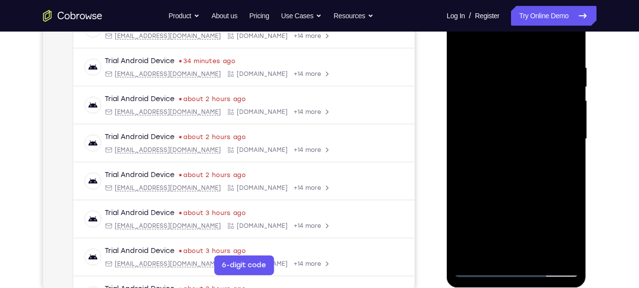
click at [537, 133] on div at bounding box center [516, 139] width 124 height 277
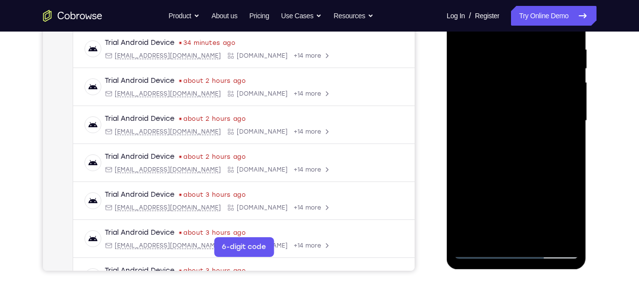
scroll to position [189, 0]
drag, startPoint x: 531, startPoint y: 143, endPoint x: 531, endPoint y: 123, distance: 20.3
click at [531, 123] on div at bounding box center [516, 120] width 124 height 277
drag, startPoint x: 544, startPoint y: 158, endPoint x: 543, endPoint y: 93, distance: 65.2
click at [543, 93] on div at bounding box center [516, 120] width 124 height 277
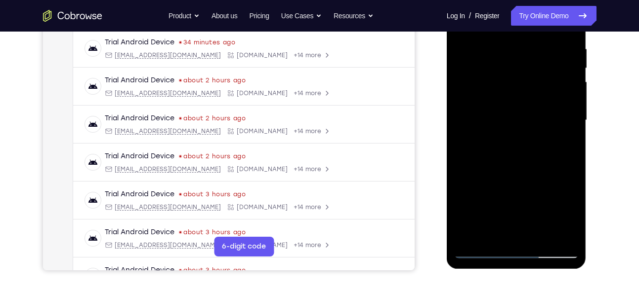
drag, startPoint x: 542, startPoint y: 117, endPoint x: 533, endPoint y: 74, distance: 43.9
click at [533, 74] on div at bounding box center [516, 120] width 124 height 277
drag, startPoint x: 527, startPoint y: 130, endPoint x: 515, endPoint y: 30, distance: 101.5
click at [515, 30] on div at bounding box center [516, 120] width 124 height 277
drag, startPoint x: 527, startPoint y: 156, endPoint x: 521, endPoint y: 63, distance: 92.5
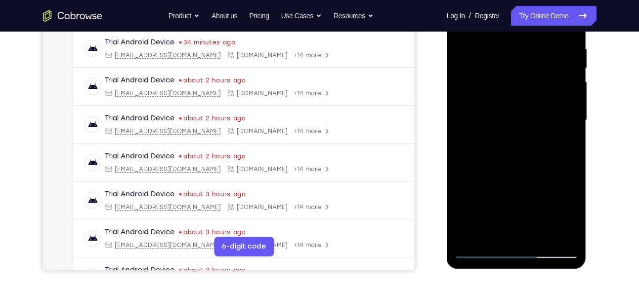
click at [521, 63] on div at bounding box center [516, 120] width 124 height 277
drag, startPoint x: 520, startPoint y: 173, endPoint x: 523, endPoint y: 97, distance: 76.1
click at [523, 97] on div at bounding box center [516, 120] width 124 height 277
drag, startPoint x: 529, startPoint y: 156, endPoint x: 532, endPoint y: 114, distance: 42.6
click at [532, 114] on div at bounding box center [516, 120] width 124 height 277
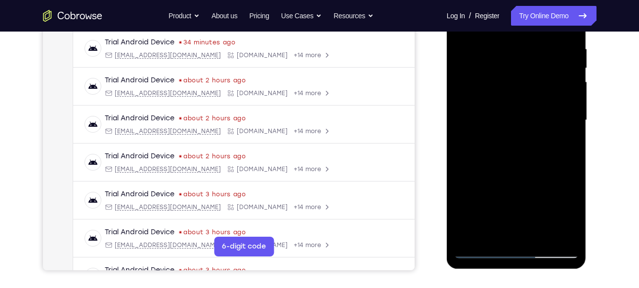
drag, startPoint x: 551, startPoint y: 140, endPoint x: 548, endPoint y: 117, distance: 23.9
click at [548, 117] on div at bounding box center [516, 120] width 124 height 277
drag, startPoint x: 533, startPoint y: 180, endPoint x: 532, endPoint y: 75, distance: 105.2
click at [532, 75] on div at bounding box center [516, 120] width 124 height 277
drag, startPoint x: 525, startPoint y: 169, endPoint x: 527, endPoint y: 116, distance: 52.9
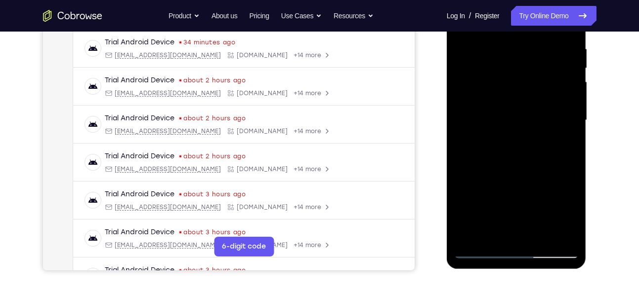
click at [527, 116] on div at bounding box center [516, 120] width 124 height 277
drag, startPoint x: 534, startPoint y: 169, endPoint x: 544, endPoint y: 107, distance: 62.6
click at [544, 107] on div at bounding box center [516, 120] width 124 height 277
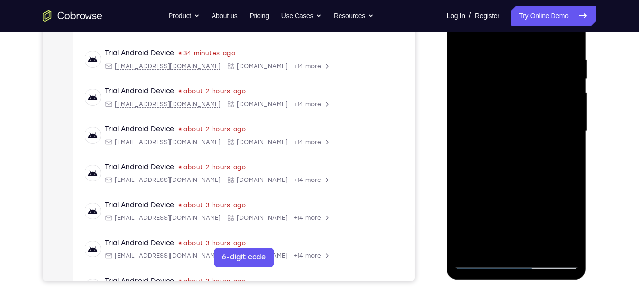
scroll to position [177, 0]
drag, startPoint x: 535, startPoint y: 127, endPoint x: 532, endPoint y: 162, distance: 34.8
click at [532, 162] on div at bounding box center [516, 132] width 124 height 277
drag, startPoint x: 535, startPoint y: 108, endPoint x: 530, endPoint y: 151, distance: 42.8
click at [530, 151] on div at bounding box center [516, 132] width 124 height 277
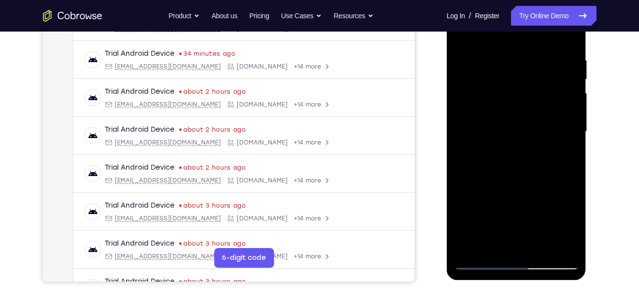
drag, startPoint x: 525, startPoint y: 165, endPoint x: 523, endPoint y: 75, distance: 90.4
click at [523, 75] on div at bounding box center [516, 132] width 124 height 277
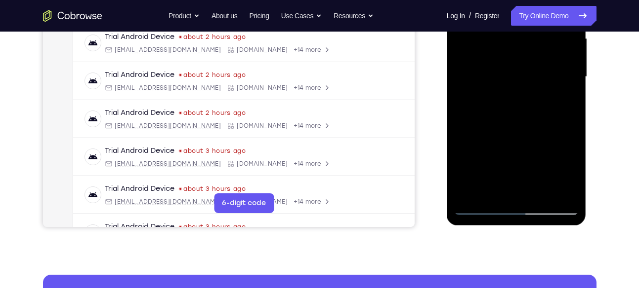
scroll to position [234, 0]
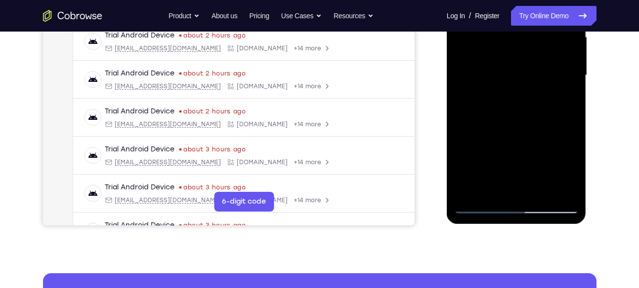
drag, startPoint x: 526, startPoint y: 149, endPoint x: 528, endPoint y: 92, distance: 56.8
click at [528, 92] on div at bounding box center [516, 75] width 124 height 277
click at [575, 100] on div at bounding box center [516, 75] width 124 height 277
click at [572, 100] on div at bounding box center [516, 75] width 124 height 277
click at [538, 110] on div at bounding box center [516, 75] width 124 height 277
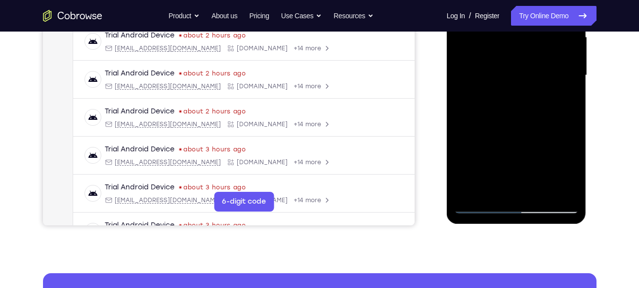
click at [538, 110] on div at bounding box center [516, 75] width 124 height 277
click at [567, 105] on div at bounding box center [516, 75] width 124 height 277
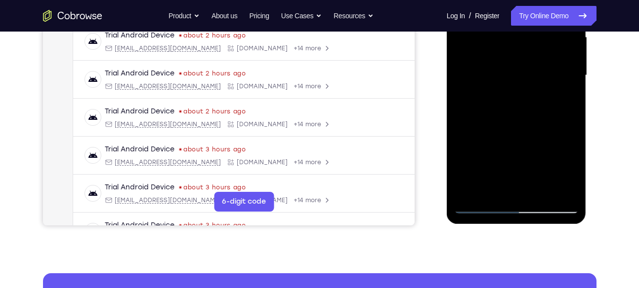
click at [567, 105] on div at bounding box center [516, 75] width 124 height 277
click at [570, 104] on div at bounding box center [516, 75] width 124 height 277
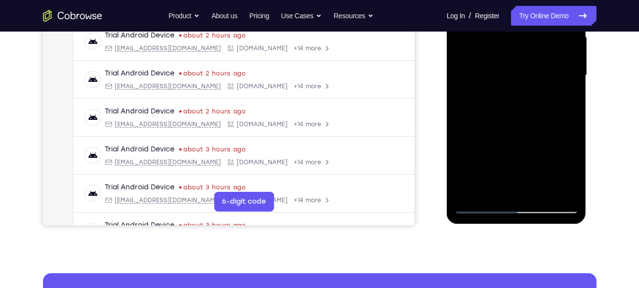
click at [570, 104] on div at bounding box center [516, 75] width 124 height 277
drag, startPoint x: 535, startPoint y: 113, endPoint x: 537, endPoint y: 53, distance: 59.4
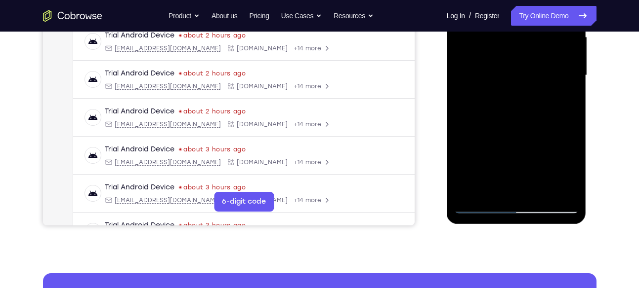
click at [537, 53] on div at bounding box center [516, 75] width 124 height 277
drag, startPoint x: 533, startPoint y: 170, endPoint x: 540, endPoint y: 100, distance: 70.5
click at [540, 100] on div at bounding box center [516, 75] width 124 height 277
drag, startPoint x: 540, startPoint y: 131, endPoint x: 542, endPoint y: 112, distance: 18.9
click at [542, 112] on div at bounding box center [516, 75] width 124 height 277
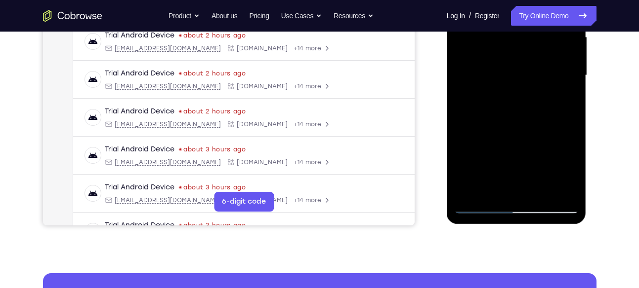
drag, startPoint x: 534, startPoint y: 139, endPoint x: 534, endPoint y: 129, distance: 9.4
click at [534, 129] on div at bounding box center [516, 75] width 124 height 277
drag, startPoint x: 539, startPoint y: 129, endPoint x: 540, endPoint y: 114, distance: 15.3
click at [540, 114] on div at bounding box center [516, 75] width 124 height 277
drag, startPoint x: 540, startPoint y: 114, endPoint x: 540, endPoint y: 96, distance: 17.3
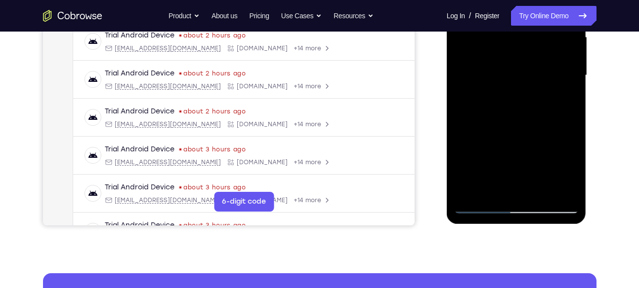
click at [540, 96] on div at bounding box center [516, 75] width 124 height 277
drag, startPoint x: 513, startPoint y: 119, endPoint x: 514, endPoint y: 105, distance: 13.9
click at [514, 105] on div at bounding box center [516, 75] width 124 height 277
drag, startPoint x: 542, startPoint y: 121, endPoint x: 549, endPoint y: 63, distance: 58.7
click at [549, 63] on div at bounding box center [516, 75] width 124 height 277
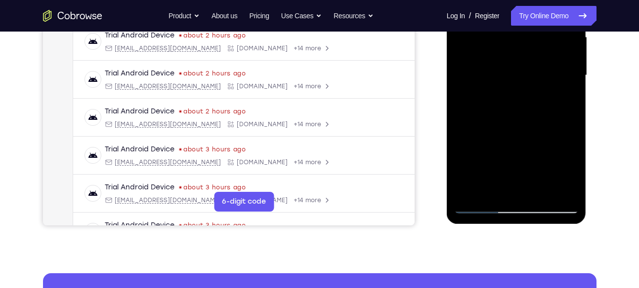
drag, startPoint x: 539, startPoint y: 155, endPoint x: 539, endPoint y: 175, distance: 19.8
click at [539, 175] on div at bounding box center [516, 75] width 124 height 277
drag, startPoint x: 538, startPoint y: 110, endPoint x: 538, endPoint y: 127, distance: 17.8
click at [538, 127] on div at bounding box center [516, 75] width 124 height 277
drag, startPoint x: 528, startPoint y: 148, endPoint x: 538, endPoint y: 58, distance: 90.5
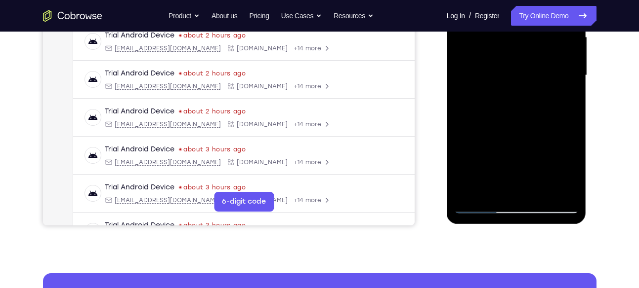
click at [538, 58] on div at bounding box center [516, 75] width 124 height 277
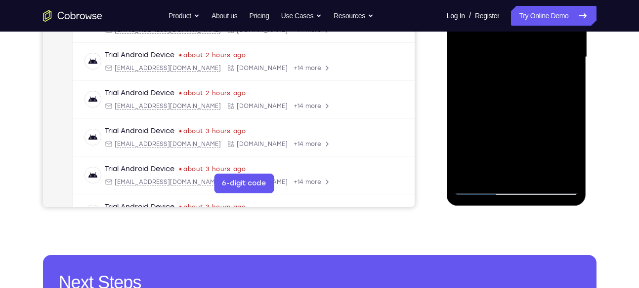
scroll to position [252, 0]
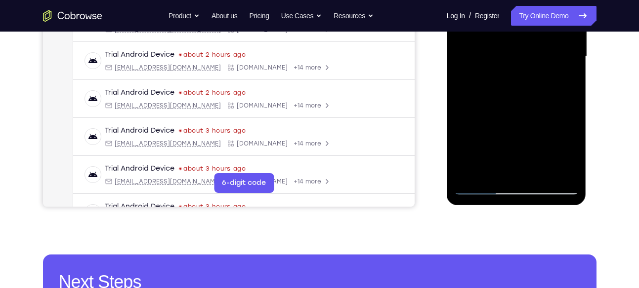
drag, startPoint x: 532, startPoint y: 128, endPoint x: 537, endPoint y: 61, distance: 67.0
click at [537, 61] on div at bounding box center [516, 56] width 124 height 277
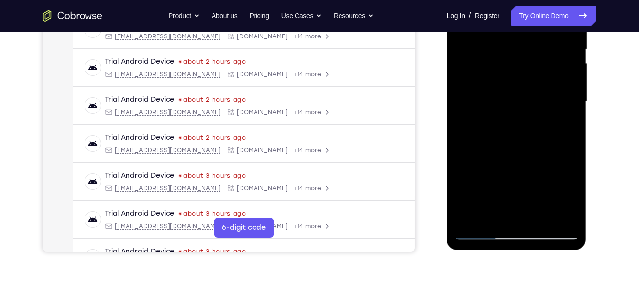
scroll to position [206, 0]
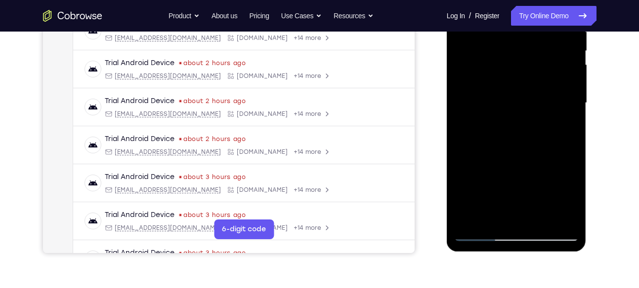
drag, startPoint x: 527, startPoint y: 124, endPoint x: 541, endPoint y: 43, distance: 81.2
click at [541, 43] on div at bounding box center [516, 103] width 124 height 277
drag, startPoint x: 520, startPoint y: 142, endPoint x: 539, endPoint y: 58, distance: 86.1
click at [539, 58] on div at bounding box center [516, 103] width 124 height 277
drag, startPoint x: 540, startPoint y: 148, endPoint x: 546, endPoint y: 49, distance: 98.5
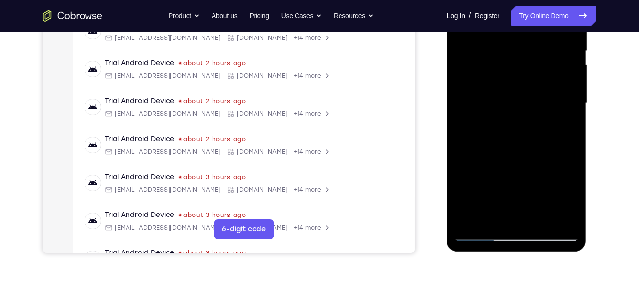
click at [546, 49] on div at bounding box center [516, 103] width 124 height 277
drag, startPoint x: 535, startPoint y: 154, endPoint x: 540, endPoint y: 46, distance: 108.3
click at [540, 46] on div at bounding box center [516, 103] width 124 height 277
drag, startPoint x: 528, startPoint y: 189, endPoint x: 532, endPoint y: 86, distance: 102.3
click at [532, 86] on div at bounding box center [516, 103] width 124 height 277
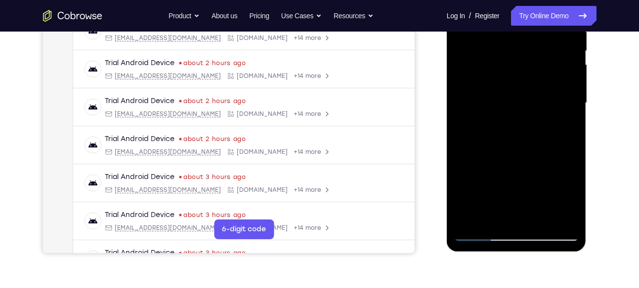
drag, startPoint x: 532, startPoint y: 168, endPoint x: 539, endPoint y: 111, distance: 57.3
click at [539, 111] on div at bounding box center [516, 103] width 124 height 277
drag, startPoint x: 526, startPoint y: 169, endPoint x: 536, endPoint y: 106, distance: 64.1
click at [536, 106] on div at bounding box center [516, 103] width 124 height 277
drag, startPoint x: 525, startPoint y: 176, endPoint x: 541, endPoint y: 51, distance: 126.6
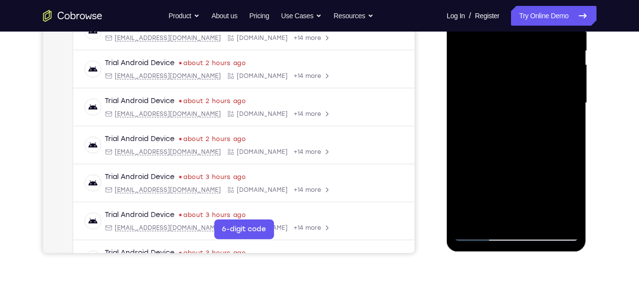
click at [541, 51] on div at bounding box center [516, 103] width 124 height 277
drag, startPoint x: 536, startPoint y: 155, endPoint x: 539, endPoint y: 80, distance: 75.1
click at [539, 80] on div at bounding box center [516, 103] width 124 height 277
drag, startPoint x: 533, startPoint y: 183, endPoint x: 539, endPoint y: 83, distance: 100.0
click at [539, 83] on div at bounding box center [516, 103] width 124 height 277
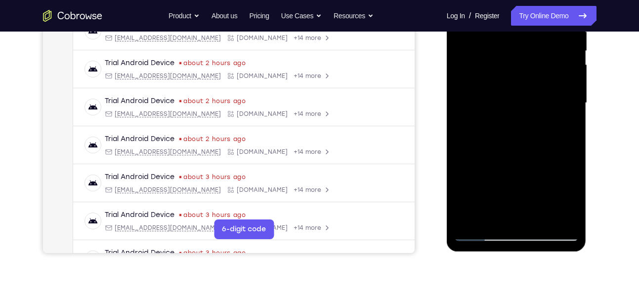
drag, startPoint x: 535, startPoint y: 175, endPoint x: 541, endPoint y: 98, distance: 76.9
click at [541, 98] on div at bounding box center [516, 103] width 124 height 277
drag, startPoint x: 531, startPoint y: 167, endPoint x: 534, endPoint y: 136, distance: 31.8
click at [534, 136] on div at bounding box center [516, 103] width 124 height 277
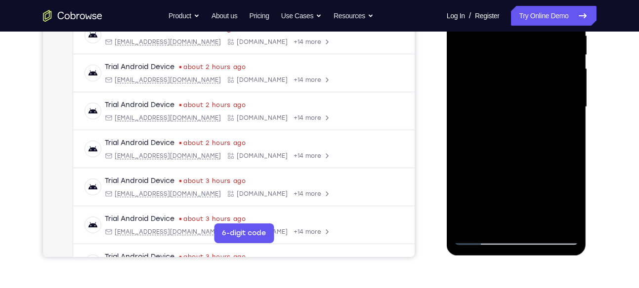
scroll to position [199, 0]
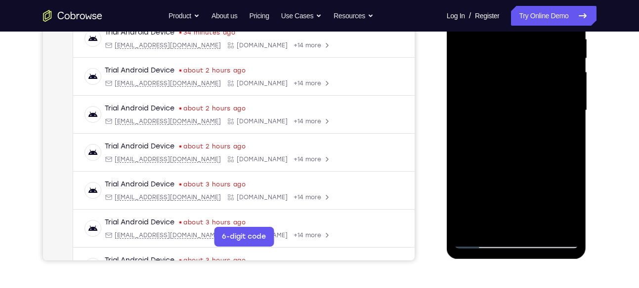
drag, startPoint x: 552, startPoint y: 109, endPoint x: 552, endPoint y: 128, distance: 19.3
click at [552, 128] on div at bounding box center [516, 110] width 124 height 277
drag, startPoint x: 542, startPoint y: 158, endPoint x: 544, endPoint y: 53, distance: 105.2
click at [544, 53] on div at bounding box center [516, 110] width 124 height 277
drag, startPoint x: 524, startPoint y: 167, endPoint x: 534, endPoint y: 93, distance: 74.8
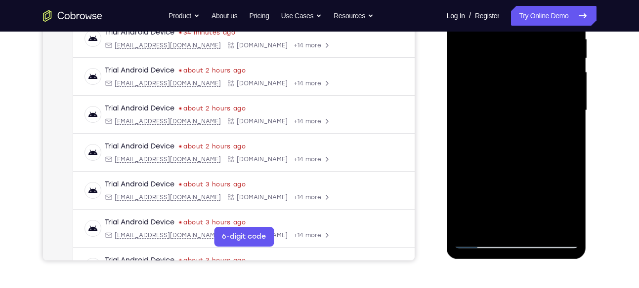
click at [534, 93] on div at bounding box center [516, 110] width 124 height 277
drag, startPoint x: 540, startPoint y: 147, endPoint x: 543, endPoint y: 130, distance: 16.5
click at [543, 130] on div at bounding box center [516, 110] width 124 height 277
click at [571, 143] on div at bounding box center [516, 110] width 124 height 277
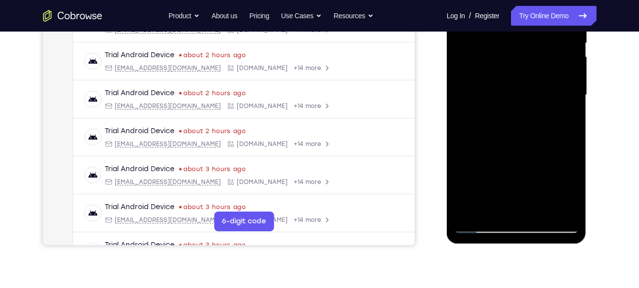
scroll to position [214, 0]
click at [572, 124] on div at bounding box center [516, 95] width 124 height 277
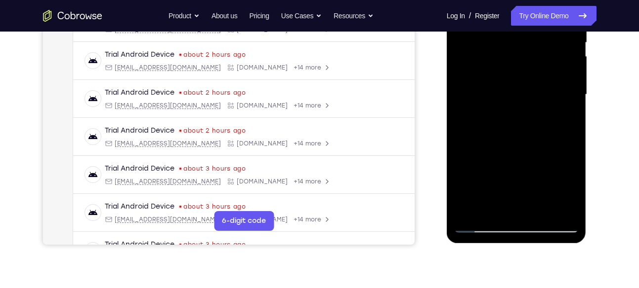
click at [572, 124] on div at bounding box center [516, 95] width 124 height 277
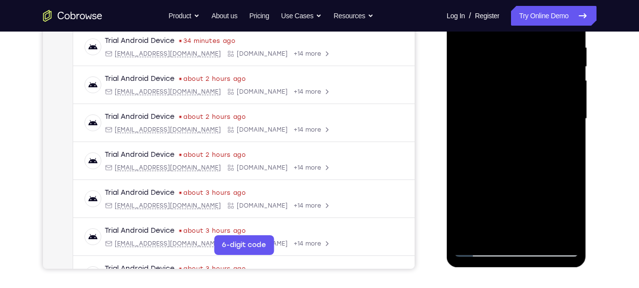
scroll to position [189, 0]
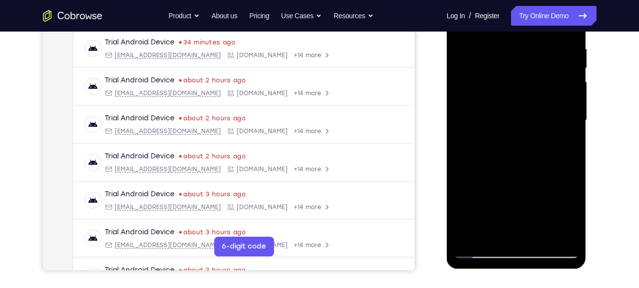
drag, startPoint x: 528, startPoint y: 198, endPoint x: 528, endPoint y: 27, distance: 171.4
click at [528, 27] on div at bounding box center [516, 120] width 124 height 277
drag, startPoint x: 504, startPoint y: 186, endPoint x: 514, endPoint y: 96, distance: 90.4
click at [514, 96] on div at bounding box center [516, 120] width 124 height 277
drag, startPoint x: 529, startPoint y: 152, endPoint x: 522, endPoint y: 55, distance: 96.5
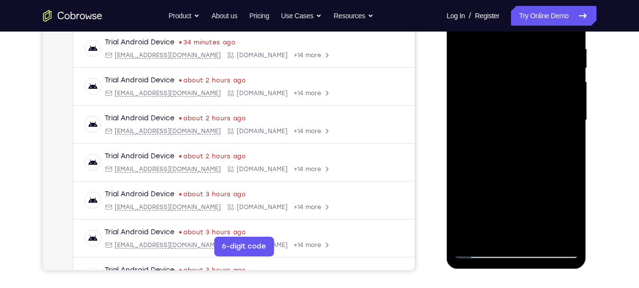
click at [522, 55] on div at bounding box center [516, 120] width 124 height 277
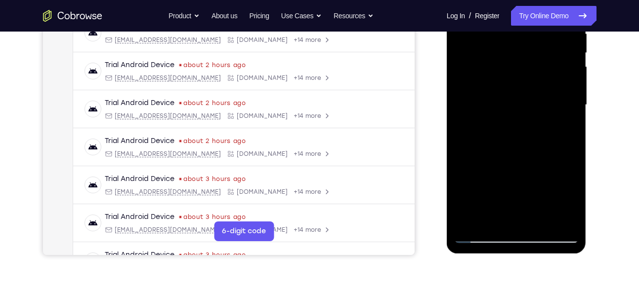
scroll to position [205, 0]
drag, startPoint x: 528, startPoint y: 144, endPoint x: 530, endPoint y: 36, distance: 108.2
click at [530, 36] on div at bounding box center [516, 104] width 124 height 277
drag, startPoint x: 525, startPoint y: 135, endPoint x: 527, endPoint y: 82, distance: 52.4
click at [527, 82] on div at bounding box center [516, 104] width 124 height 277
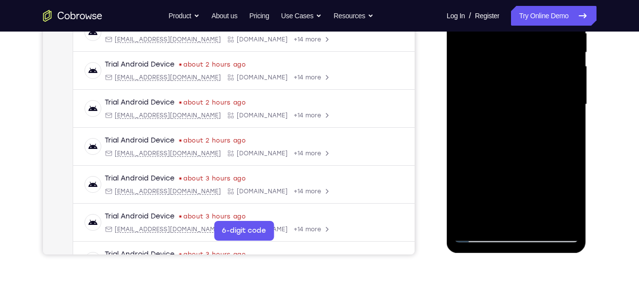
click at [572, 92] on div at bounding box center [516, 104] width 124 height 277
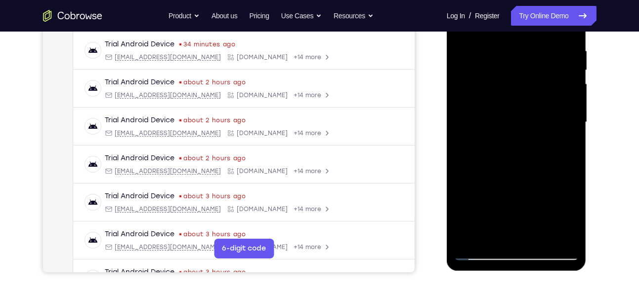
scroll to position [186, 0]
click at [573, 119] on div at bounding box center [516, 123] width 124 height 277
click at [573, 112] on div at bounding box center [516, 123] width 124 height 277
click at [463, 110] on div at bounding box center [516, 123] width 124 height 277
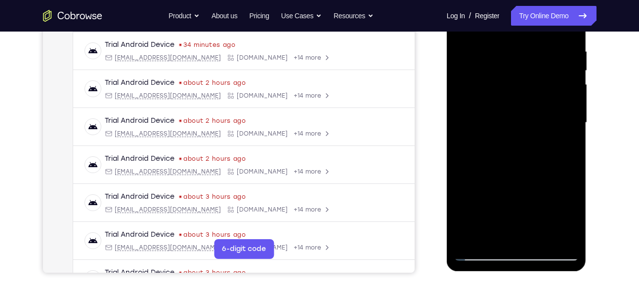
click at [463, 110] on div at bounding box center [516, 123] width 124 height 277
drag, startPoint x: 534, startPoint y: 147, endPoint x: 548, endPoint y: 10, distance: 137.6
click at [548, 10] on div at bounding box center [516, 123] width 124 height 277
drag, startPoint x: 537, startPoint y: 164, endPoint x: 544, endPoint y: 24, distance: 139.9
click at [544, 24] on div at bounding box center [516, 123] width 124 height 277
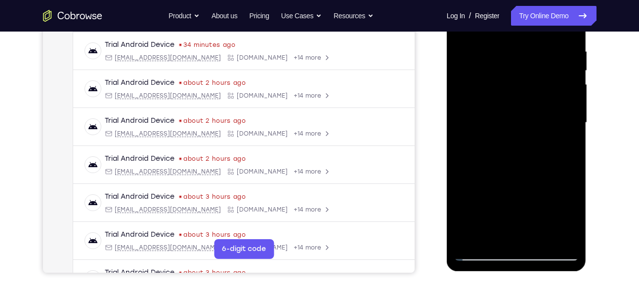
drag, startPoint x: 528, startPoint y: 127, endPoint x: 525, endPoint y: 31, distance: 95.9
click at [525, 31] on div at bounding box center [516, 123] width 124 height 277
drag, startPoint x: 523, startPoint y: 135, endPoint x: 538, endPoint y: 23, distance: 113.1
click at [538, 23] on div at bounding box center [516, 123] width 124 height 277
